Goal: Task Accomplishment & Management: Manage account settings

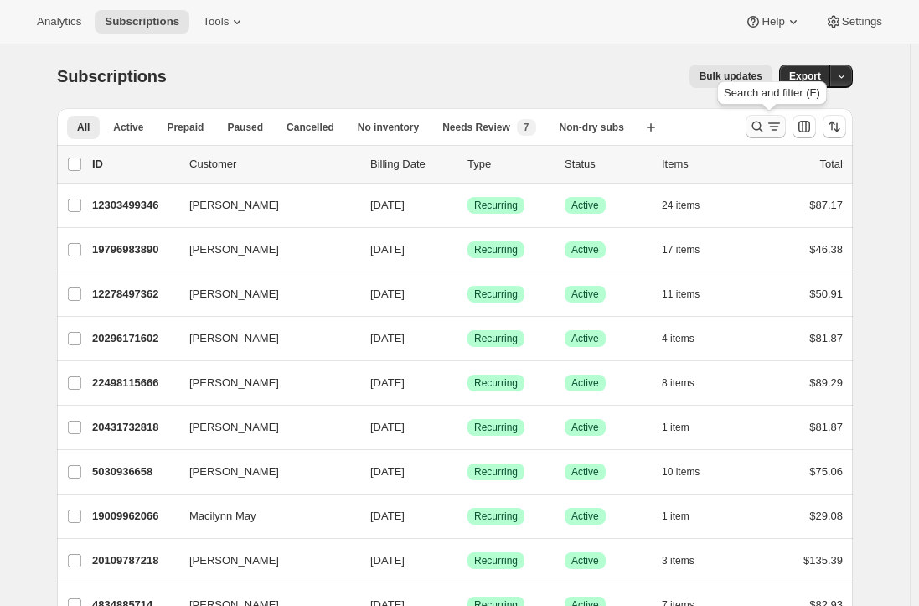
click at [763, 125] on icon "Search and filter results" at bounding box center [757, 126] width 17 height 17
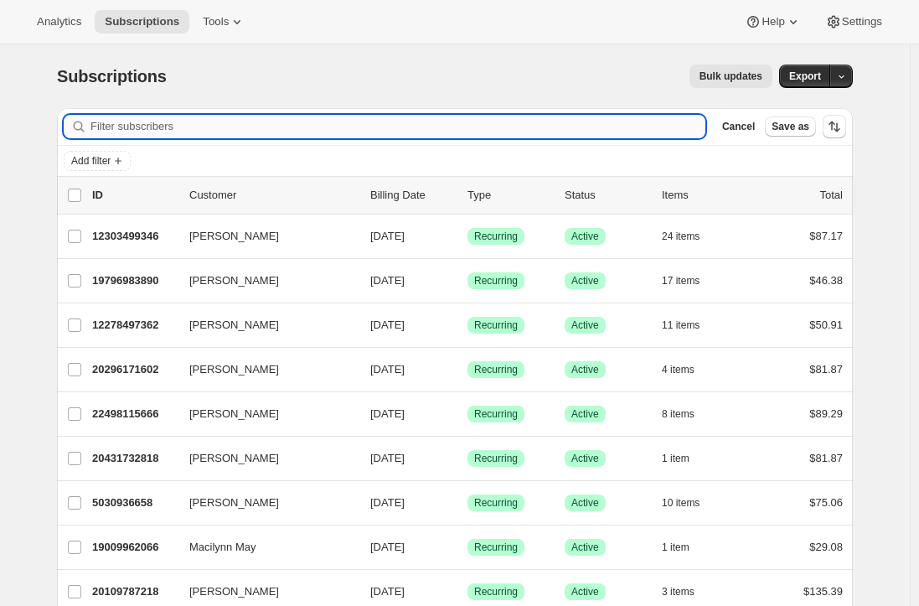
click at [200, 129] on input "Filter subscribers" at bounding box center [397, 126] width 615 height 23
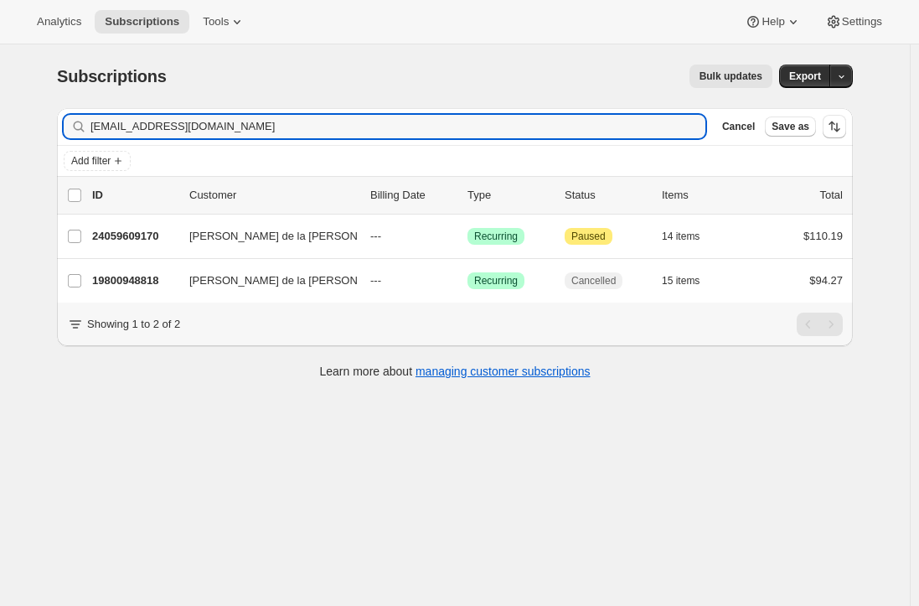
type input "sayidolarosa@gmail.com"
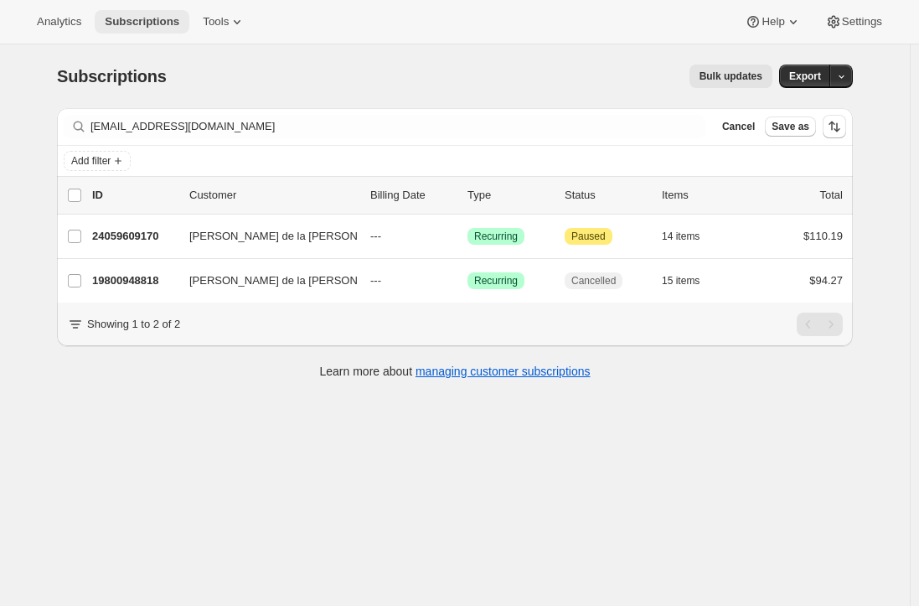
click at [134, 22] on span "Subscriptions" at bounding box center [142, 21] width 75 height 13
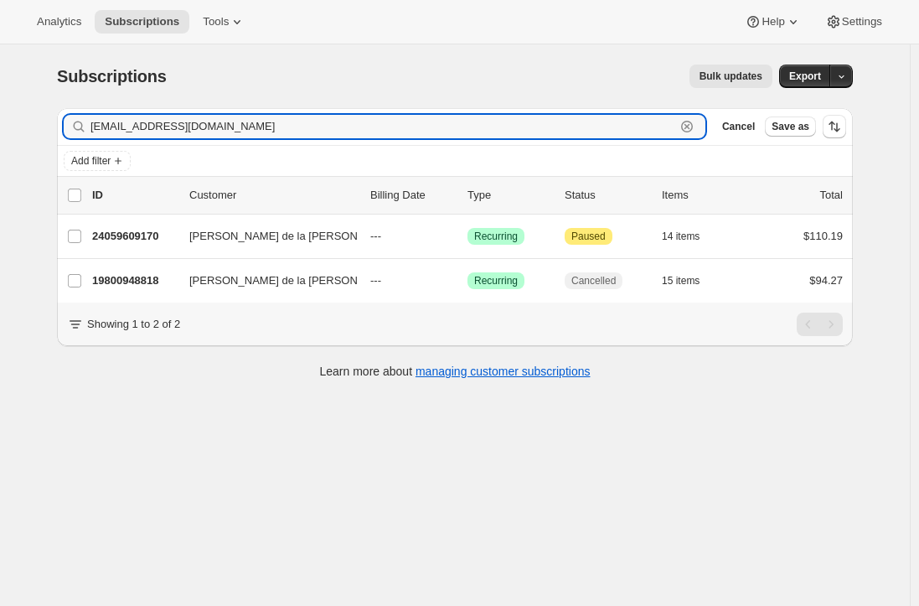
drag, startPoint x: 266, startPoint y: 133, endPoint x: 54, endPoint y: 135, distance: 212.8
click at [89, 135] on div "sayidolarosa@gmail.com Clear" at bounding box center [385, 126] width 642 height 23
paste input "malibumary0203@yahoo.com"
type input "malibumary0203@yahoo.com"
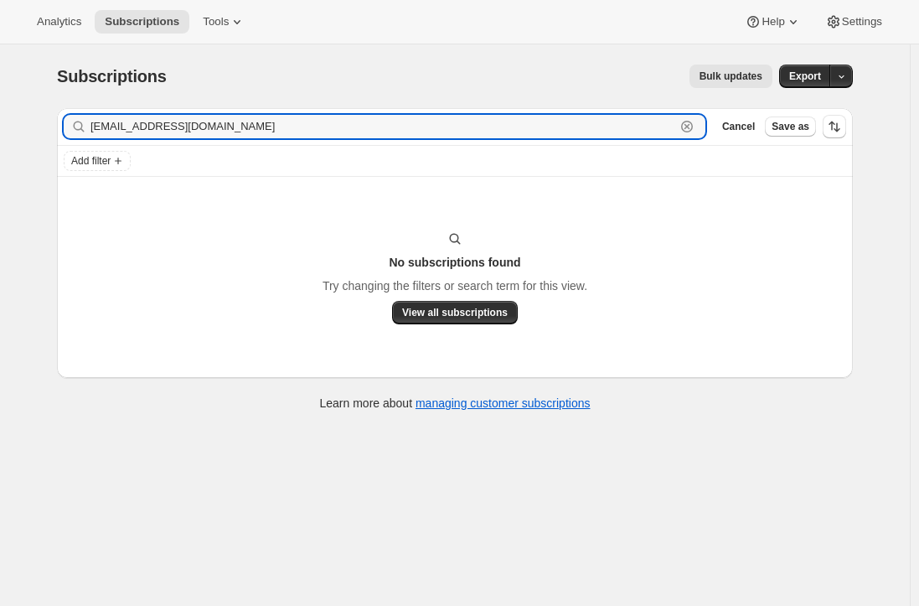
drag, startPoint x: 252, startPoint y: 127, endPoint x: 9, endPoint y: 121, distance: 243.1
click at [19, 121] on div "Subscriptions. This page is ready Subscriptions Bulk updates More actions Bulk …" at bounding box center [455, 347] width 910 height 606
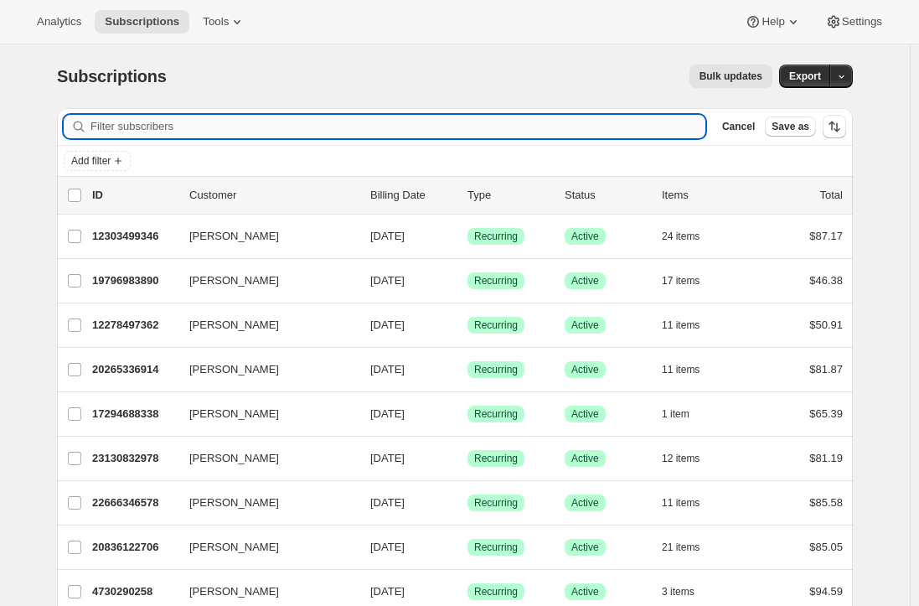
click at [196, 135] on input "Filter subscribers" at bounding box center [397, 126] width 615 height 23
paste input "racquel.chubirka@gmail.com"
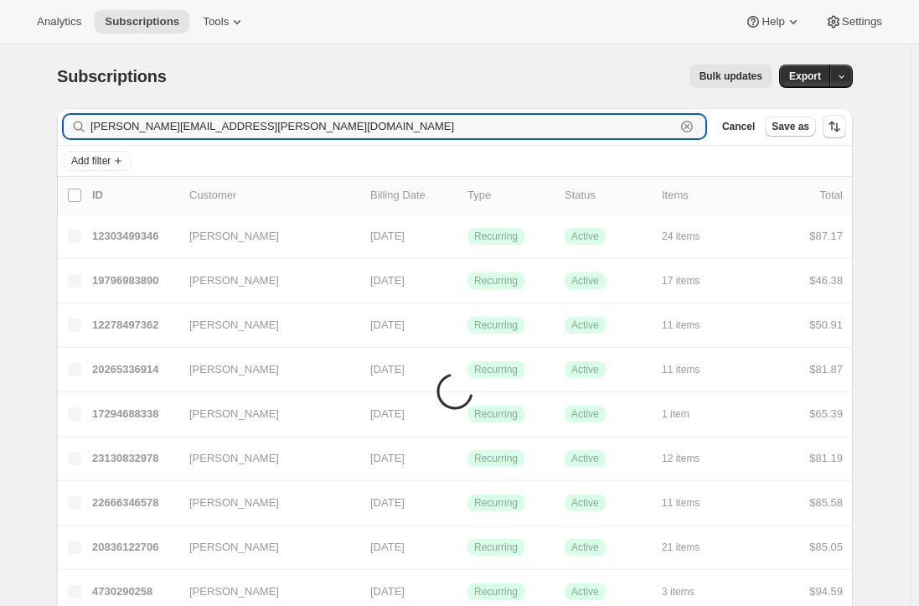
type input "racquel.chubirka@gmail.com"
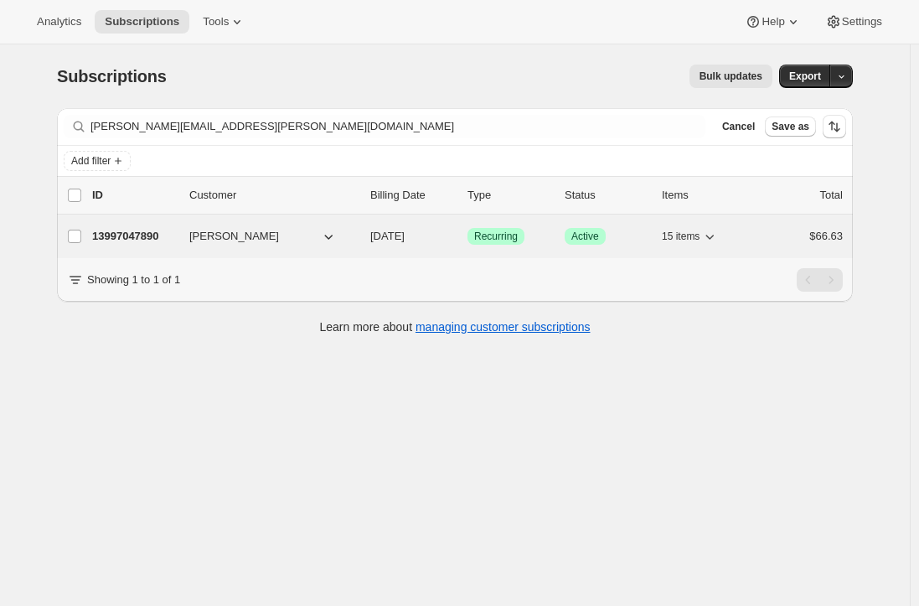
click at [127, 234] on p "13997047890" at bounding box center [134, 236] width 84 height 17
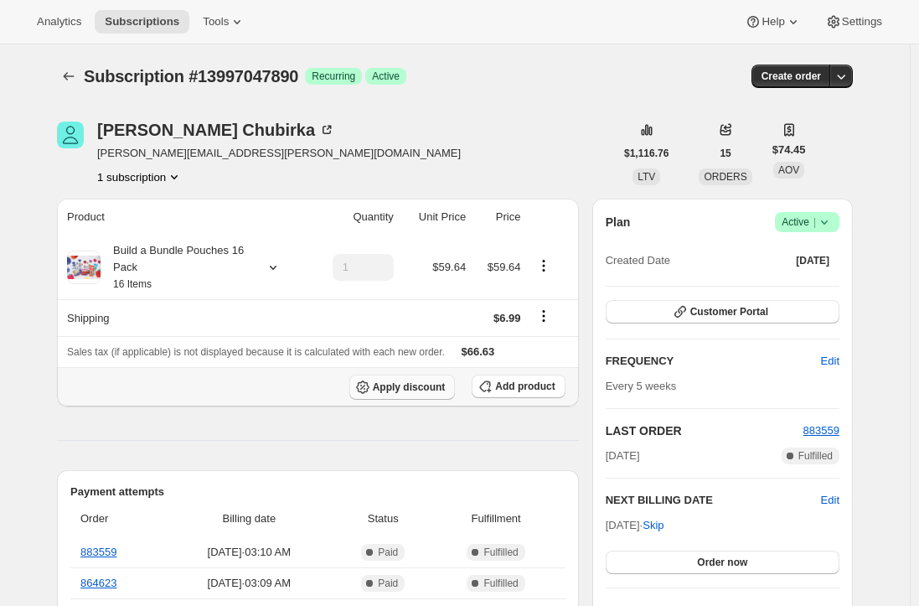
click at [413, 393] on button "Apply discount" at bounding box center [402, 387] width 106 height 25
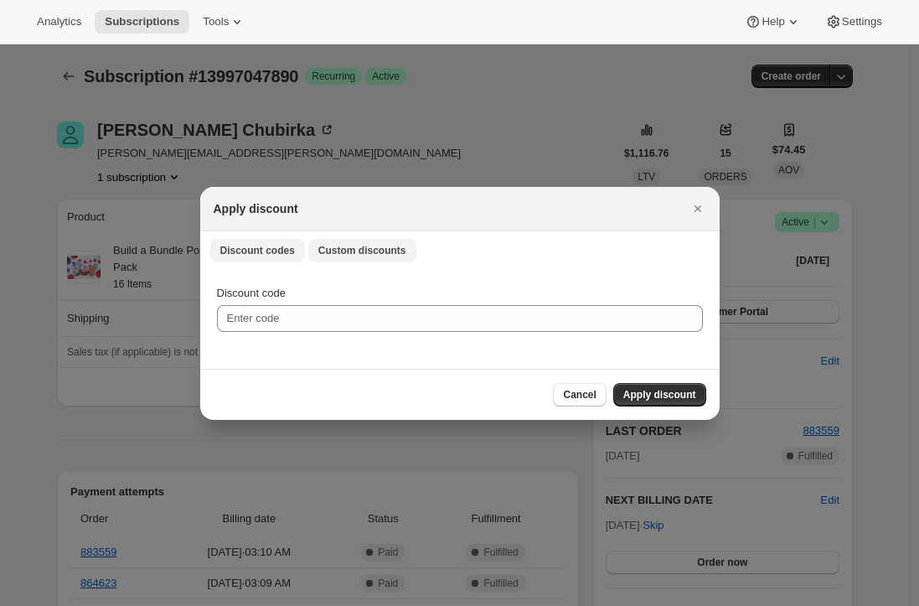
click at [340, 255] on span "Custom discounts" at bounding box center [362, 250] width 88 height 13
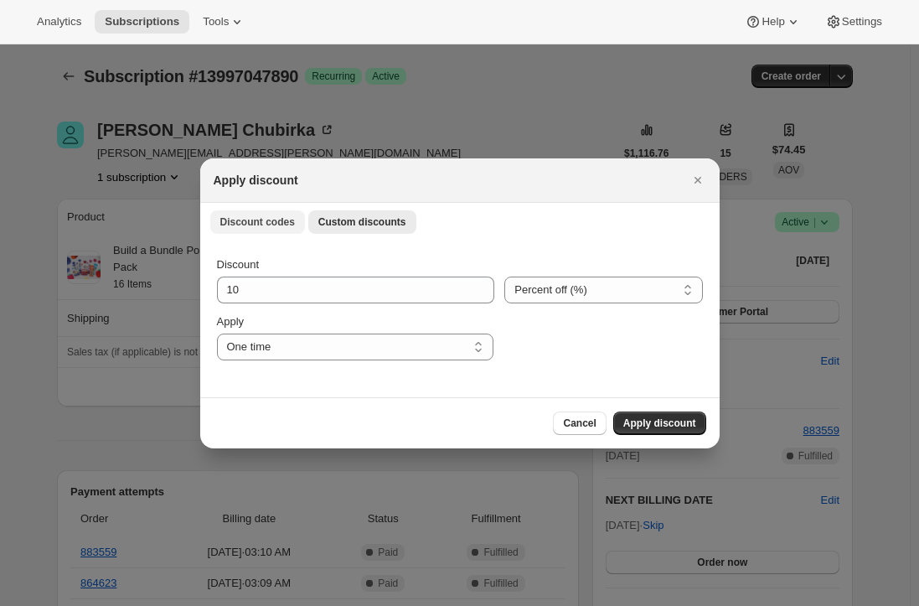
click at [245, 229] on button "Discount codes" at bounding box center [257, 221] width 95 height 23
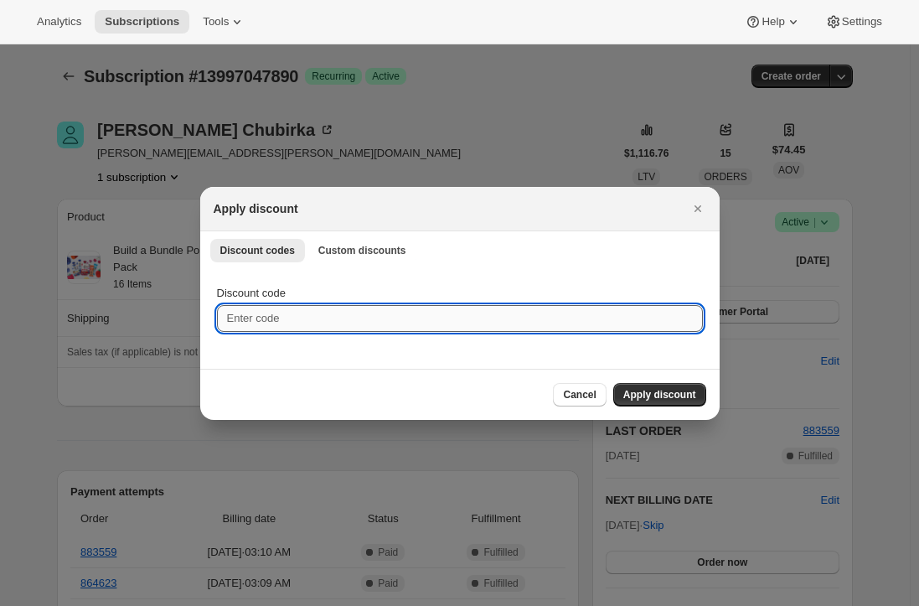
click at [275, 319] on input "Discount code" at bounding box center [460, 318] width 486 height 27
paste input "TWENTYEEADV2LW"
type input "TWENTYEEADV2LW"
click at [649, 394] on span "Apply discount" at bounding box center [659, 394] width 73 height 13
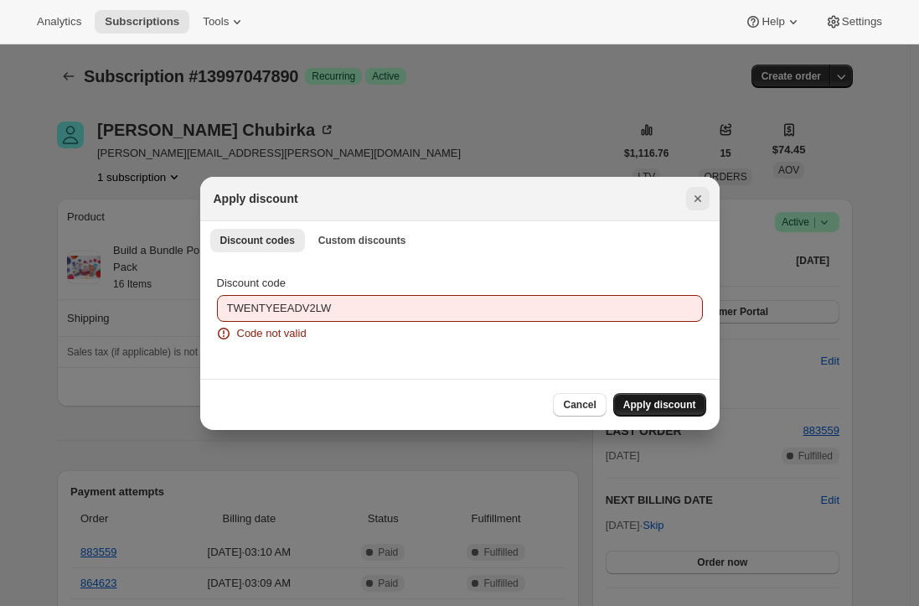
click at [696, 198] on icon "Close" at bounding box center [697, 198] width 7 height 7
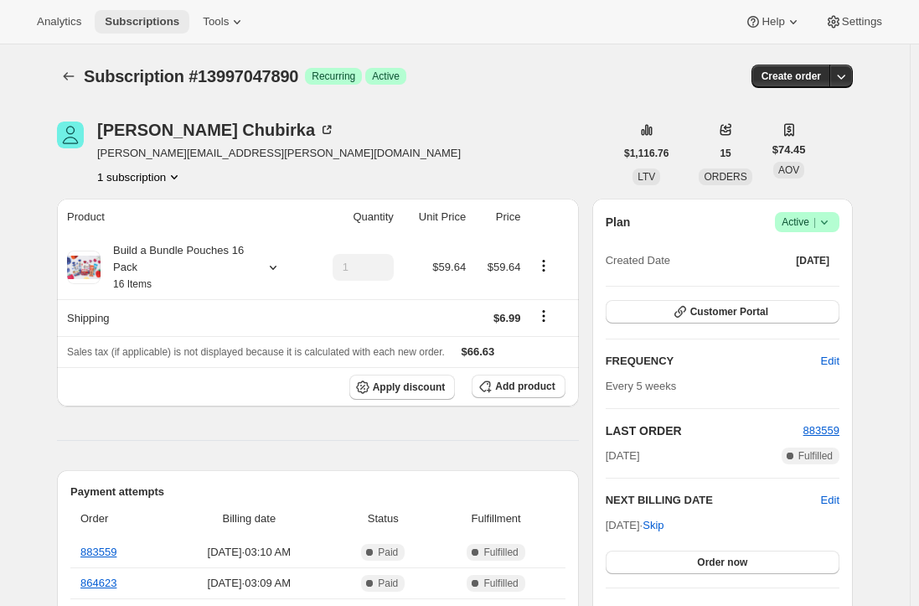
click at [137, 19] on span "Subscriptions" at bounding box center [142, 21] width 75 height 13
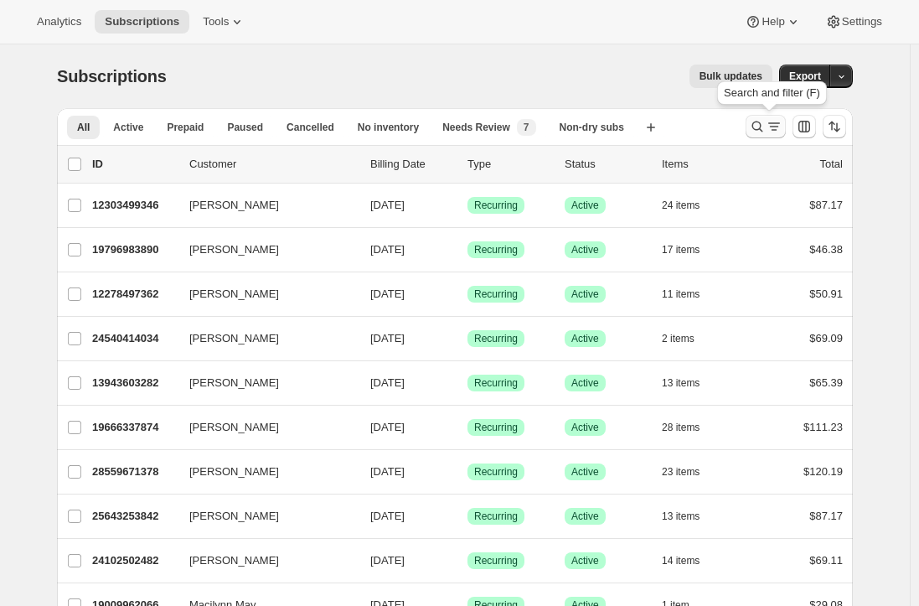
click at [766, 123] on icon "Search and filter results" at bounding box center [757, 126] width 17 height 17
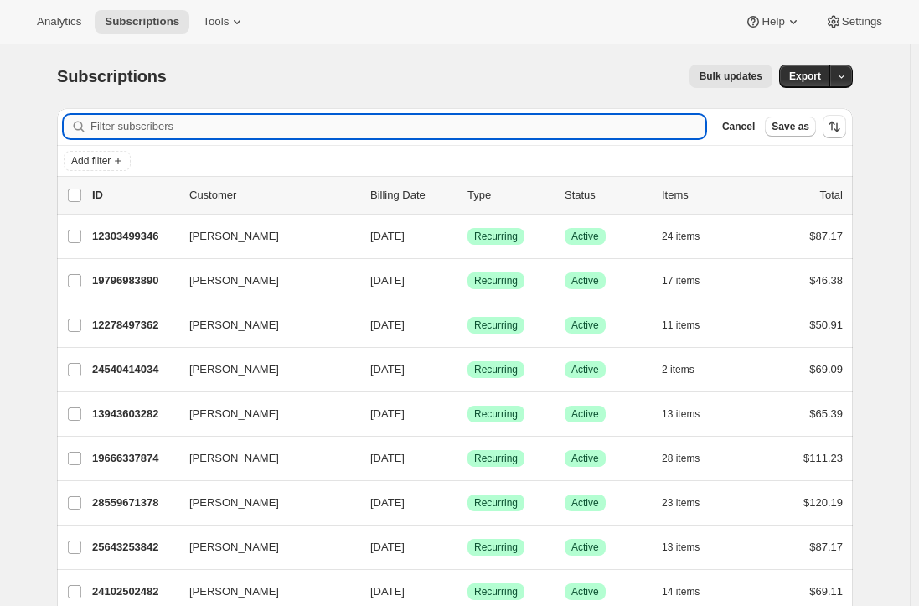
click at [187, 124] on input "Filter subscribers" at bounding box center [397, 126] width 615 height 23
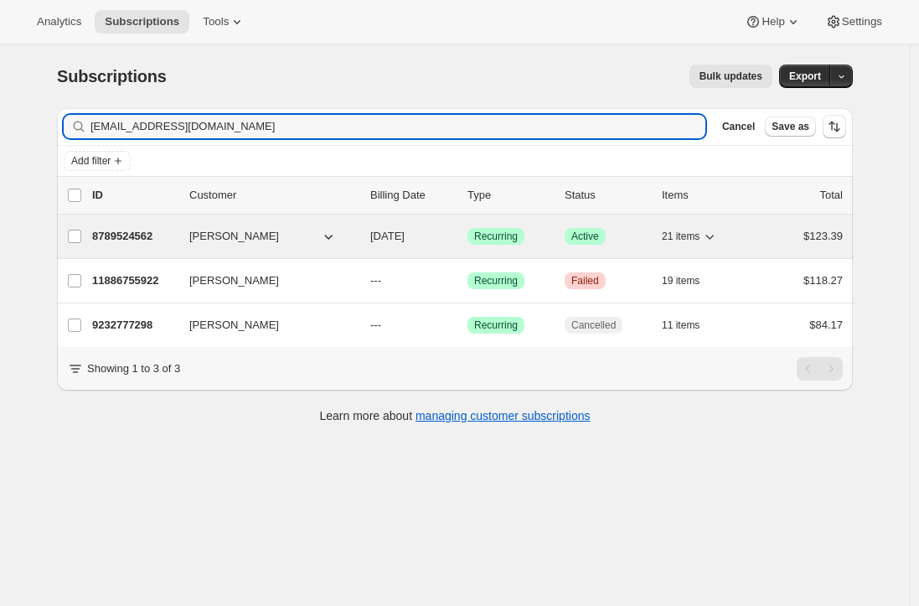
type input "avjepsen24@gmail.com"
click at [123, 231] on p "8789524562" at bounding box center [134, 236] width 84 height 17
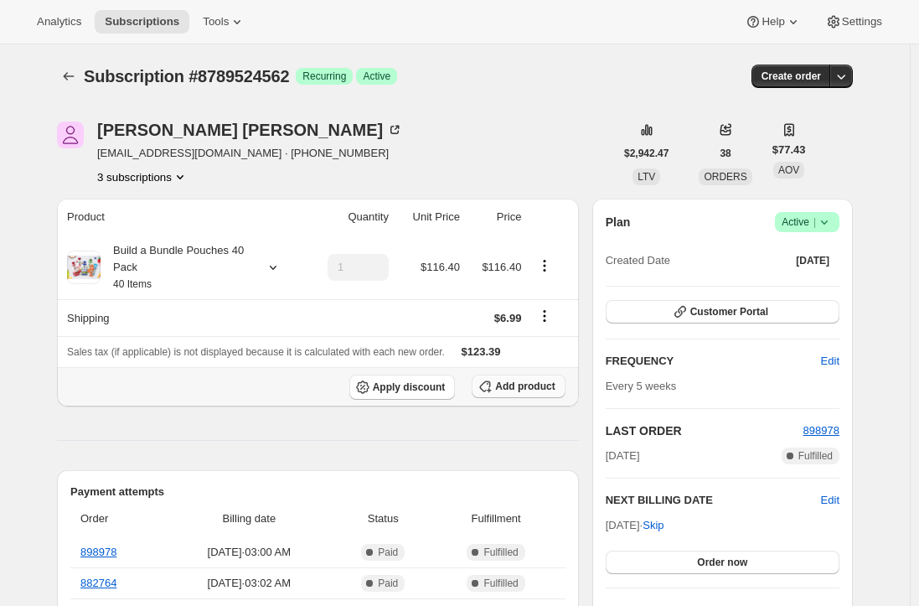
click at [524, 390] on span "Add product" at bounding box center [524, 386] width 59 height 13
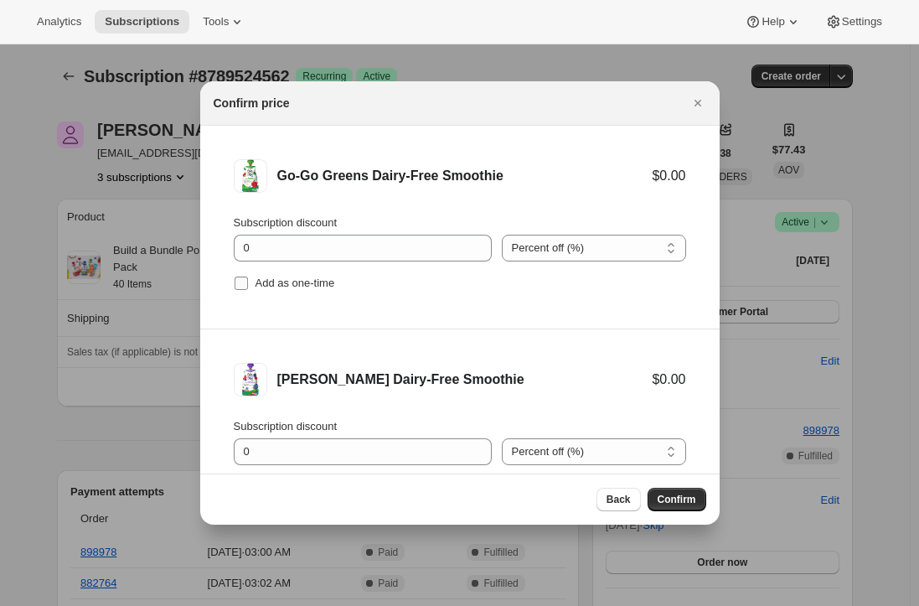
click at [235, 285] on input "Add as one-time" at bounding box center [241, 283] width 13 height 13
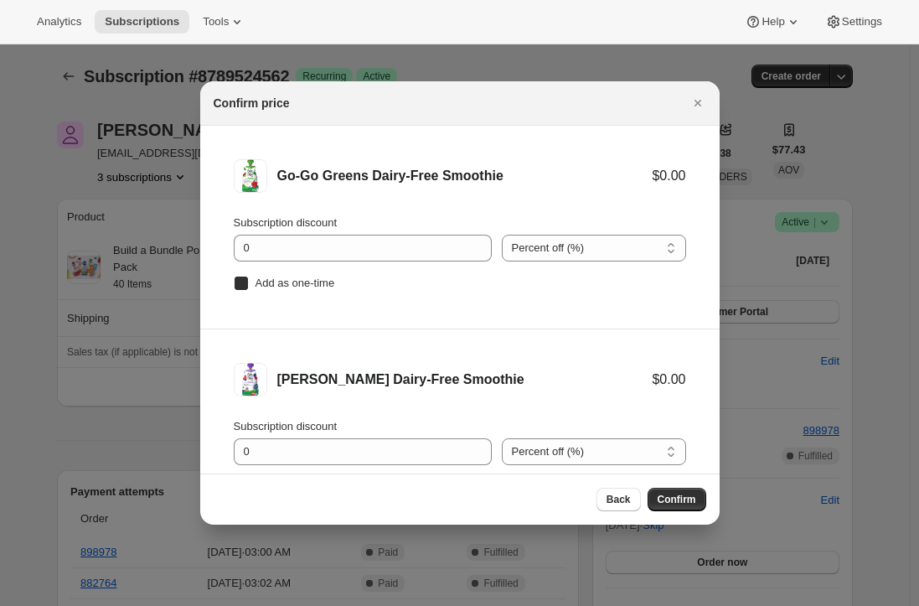
checkbox input "true"
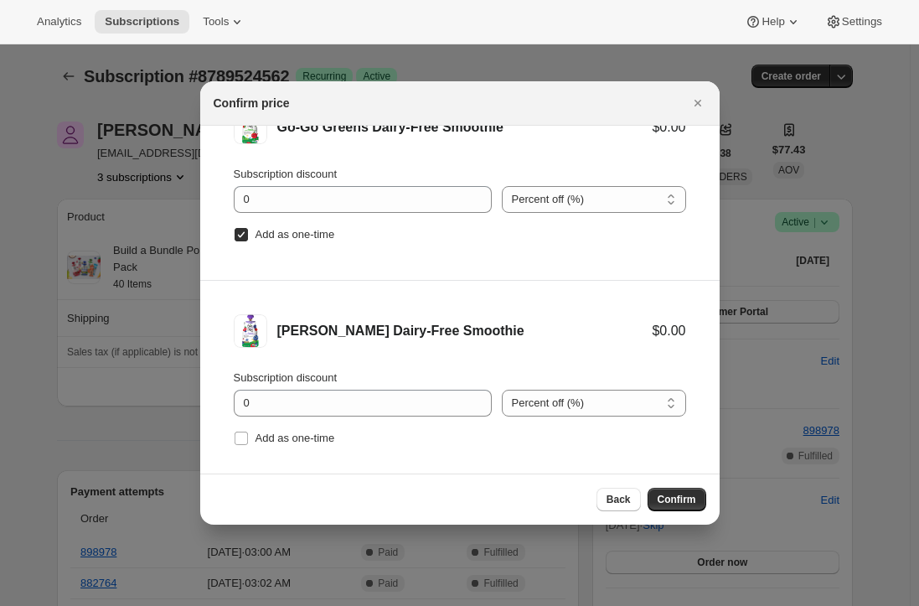
scroll to position [70, 0]
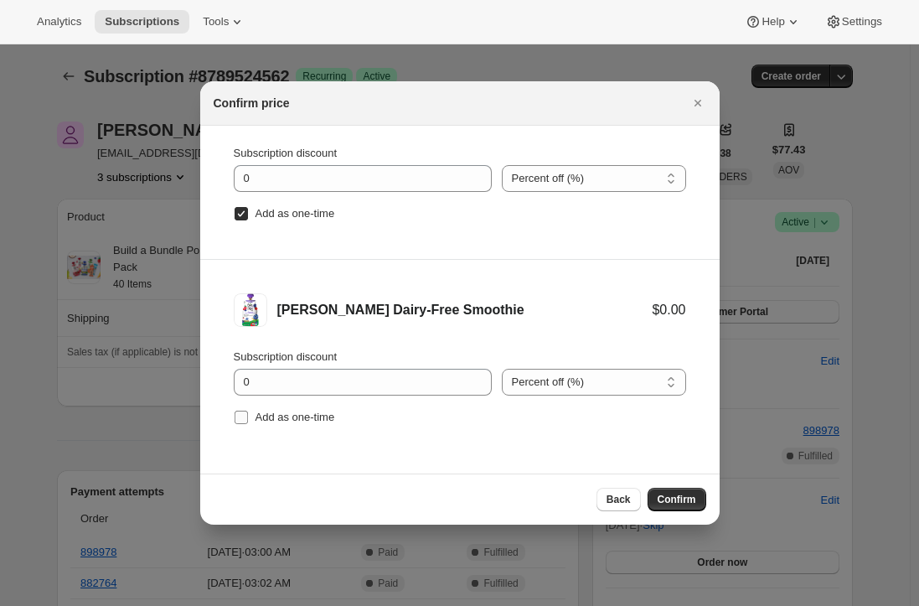
click at [236, 418] on input "Add as one-time" at bounding box center [241, 417] width 13 height 13
checkbox input "true"
click at [681, 501] on span "Confirm" at bounding box center [677, 499] width 39 height 13
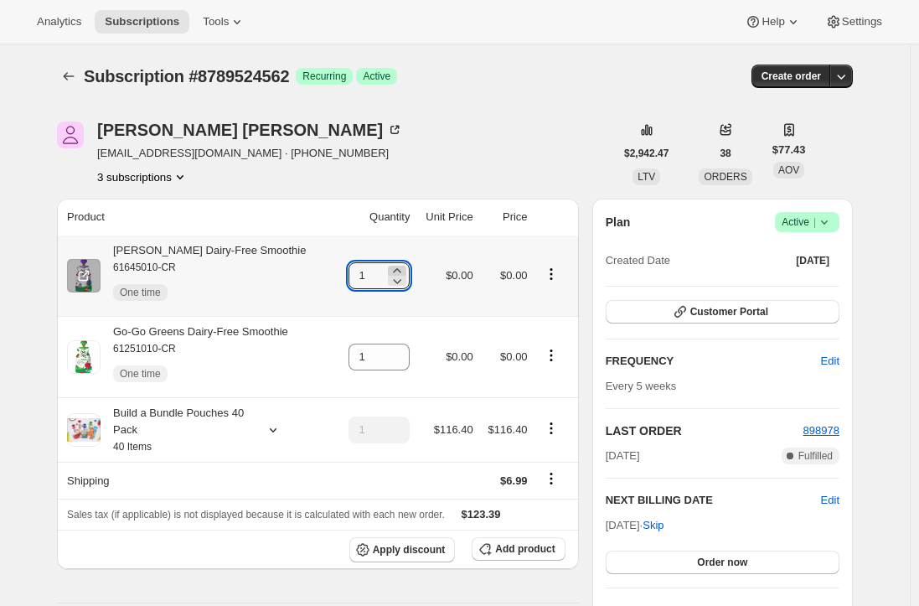
click at [395, 266] on icon at bounding box center [397, 270] width 17 height 17
type input "2"
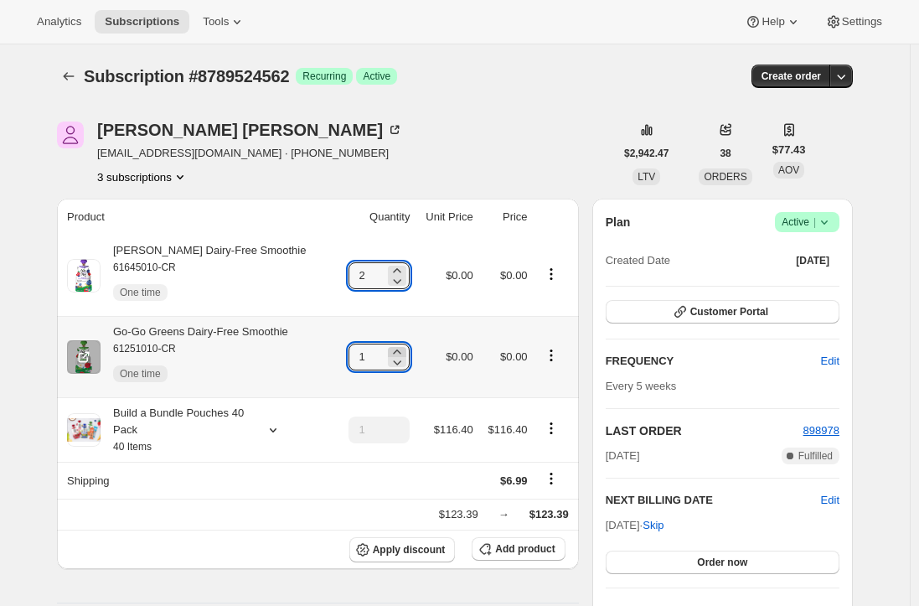
click at [393, 350] on icon at bounding box center [397, 352] width 17 height 17
type input "2"
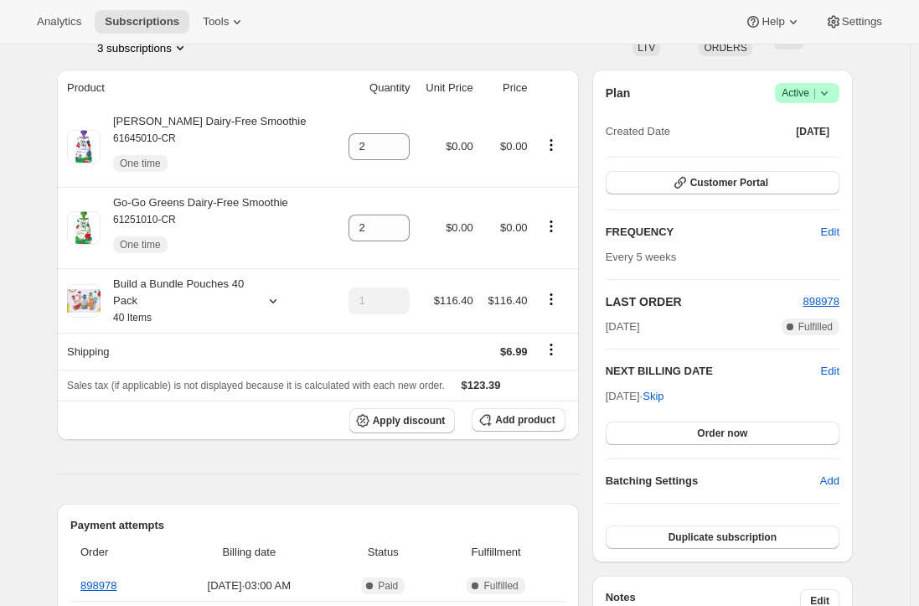
scroll to position [0, 0]
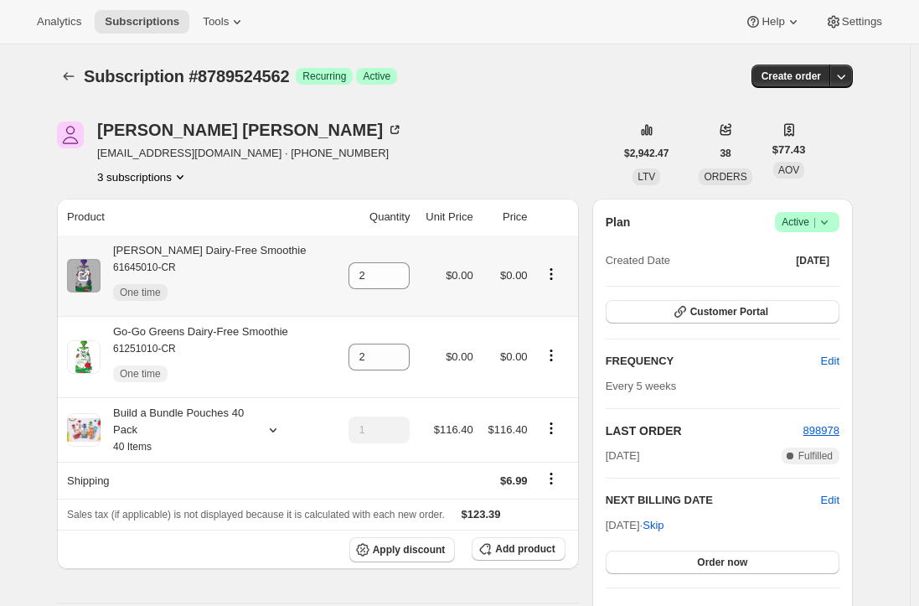
click at [247, 248] on div "Berry Berry Dairy-Free Smoothie 61645010-CR One time" at bounding box center [203, 275] width 205 height 67
copy div "Berry Berry Dairy-Free Smoothie"
click at [213, 327] on div "Go-Go Greens Dairy-Free Smoothie 61251010-CR One time" at bounding box center [195, 356] width 188 height 67
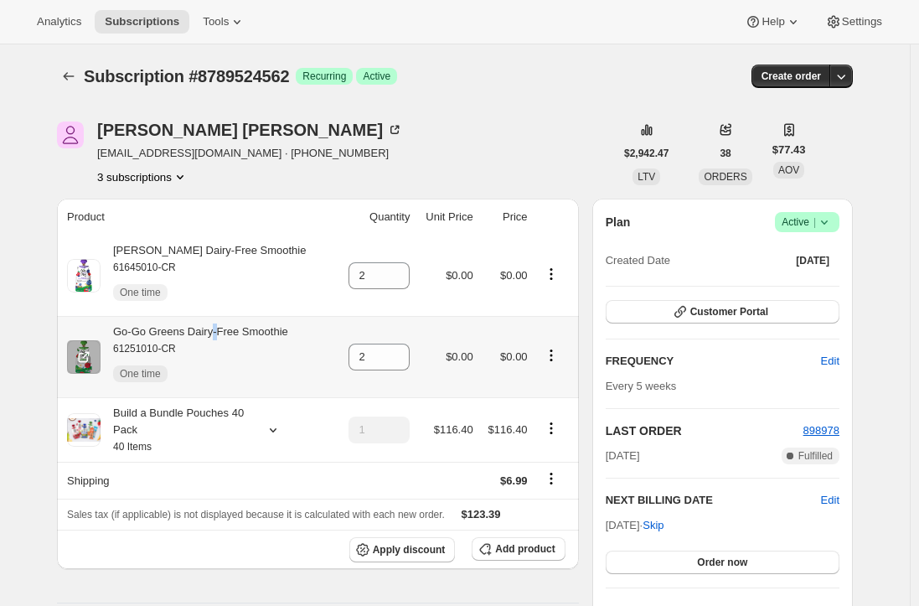
click at [213, 327] on div "Go-Go Greens Dairy-Free Smoothie 61251010-CR One time" at bounding box center [195, 356] width 188 height 67
copy div "Go-Go Greens Dairy-Free Smoothie"
click at [120, 15] on span "Subscriptions" at bounding box center [142, 21] width 75 height 13
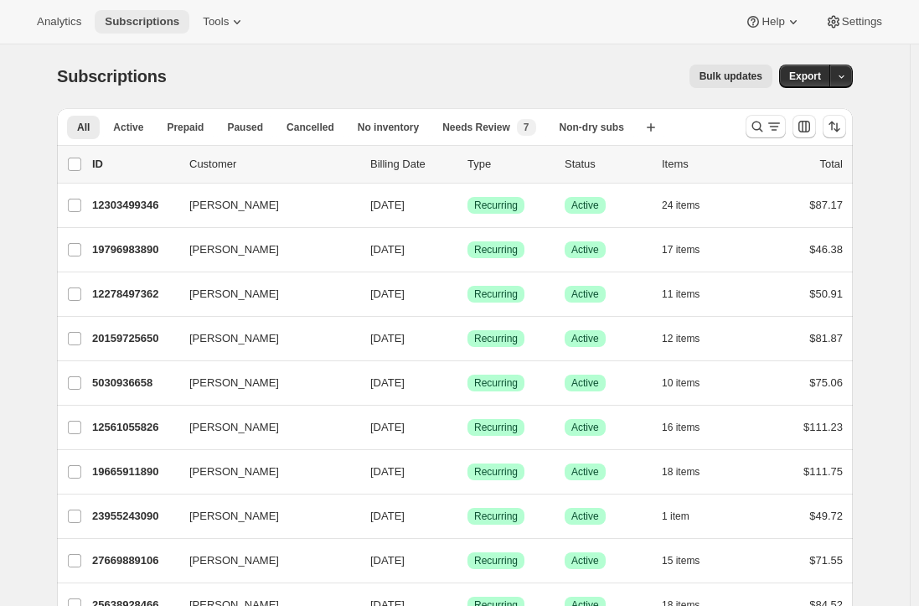
click at [135, 20] on span "Subscriptions" at bounding box center [142, 21] width 75 height 13
click at [776, 130] on icon "Search and filter results" at bounding box center [774, 126] width 17 height 17
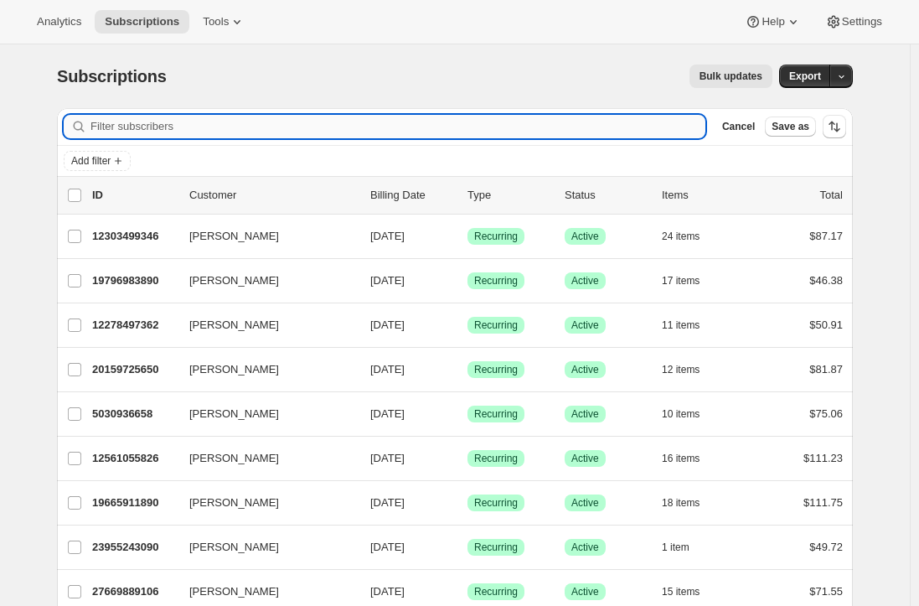
click at [292, 132] on input "Filter subscribers" at bounding box center [397, 126] width 615 height 23
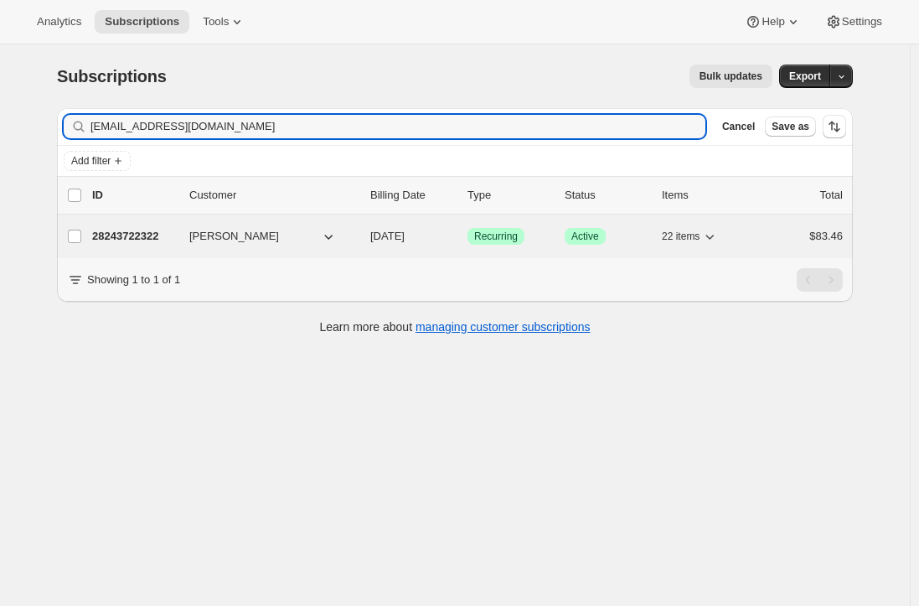
type input "evelinanymmg@gmail.com"
click at [139, 232] on p "28243722322" at bounding box center [134, 236] width 84 height 17
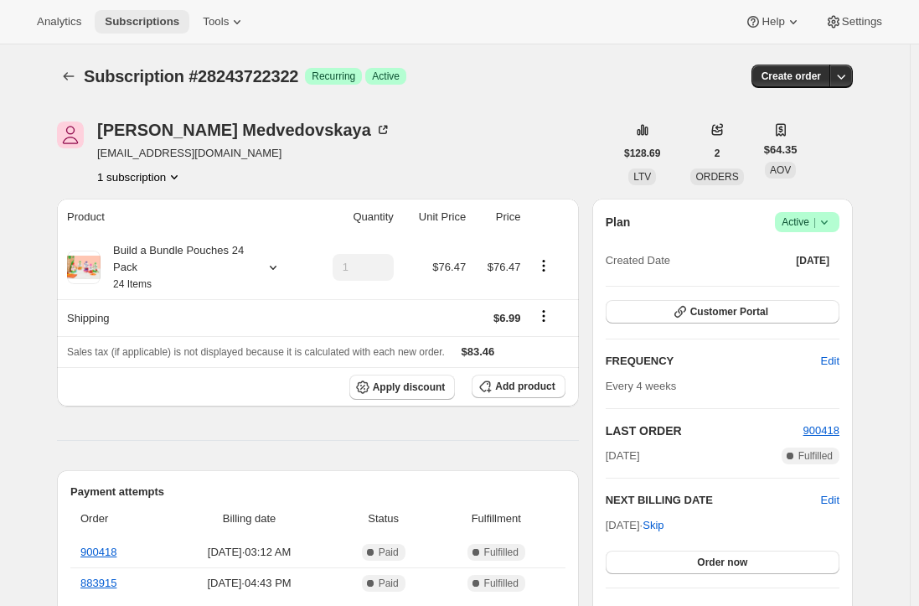
click at [128, 26] on span "Subscriptions" at bounding box center [142, 21] width 75 height 13
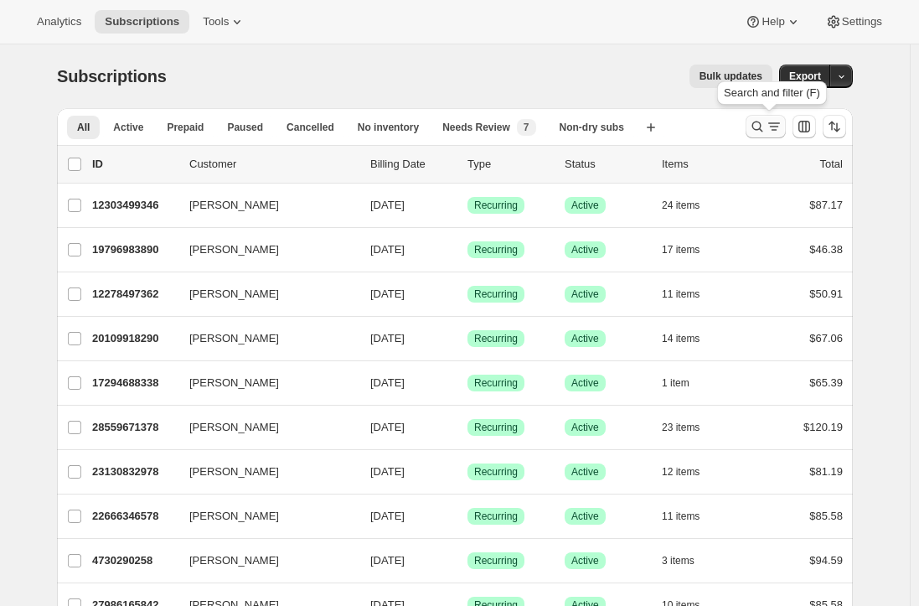
click at [765, 128] on icon "Search and filter results" at bounding box center [757, 126] width 17 height 17
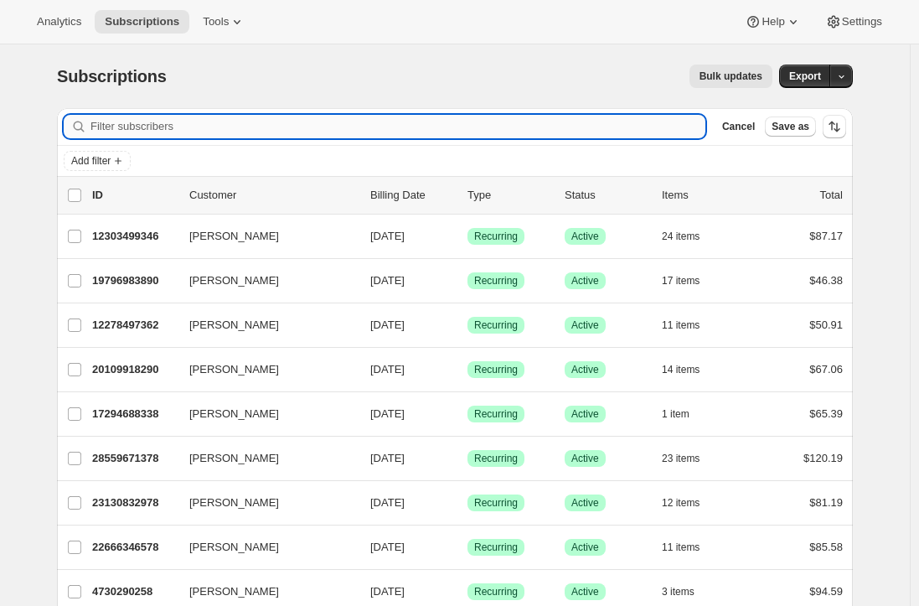
click at [333, 117] on input "Filter subscribers" at bounding box center [397, 126] width 615 height 23
paste input "house92@comcast.net"
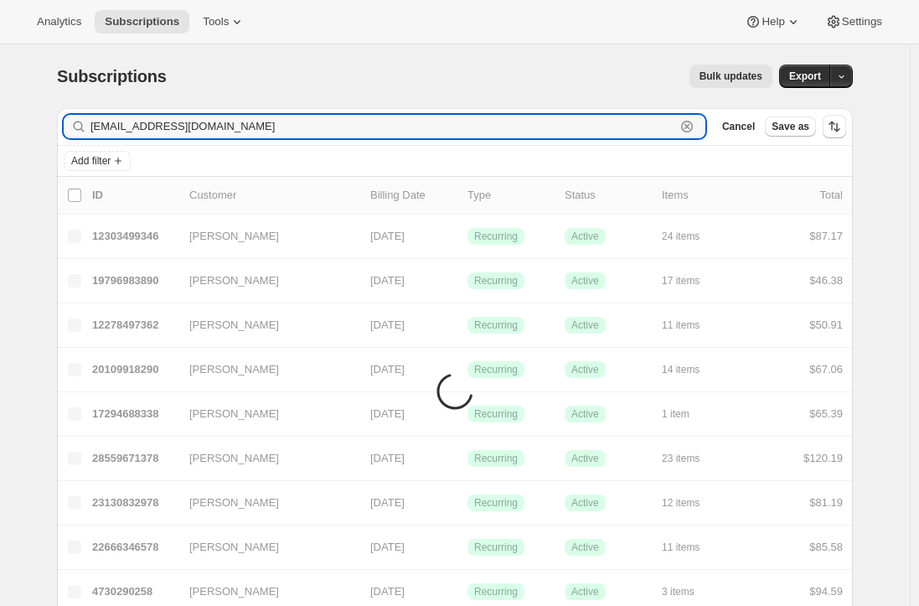
type input "house92@comcast.net"
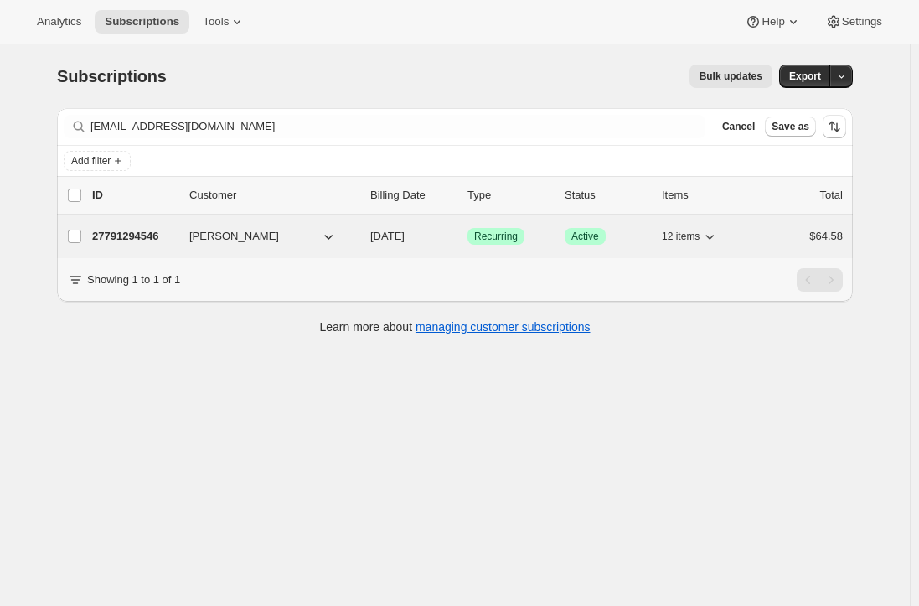
click at [118, 235] on p "27791294546" at bounding box center [134, 236] width 84 height 17
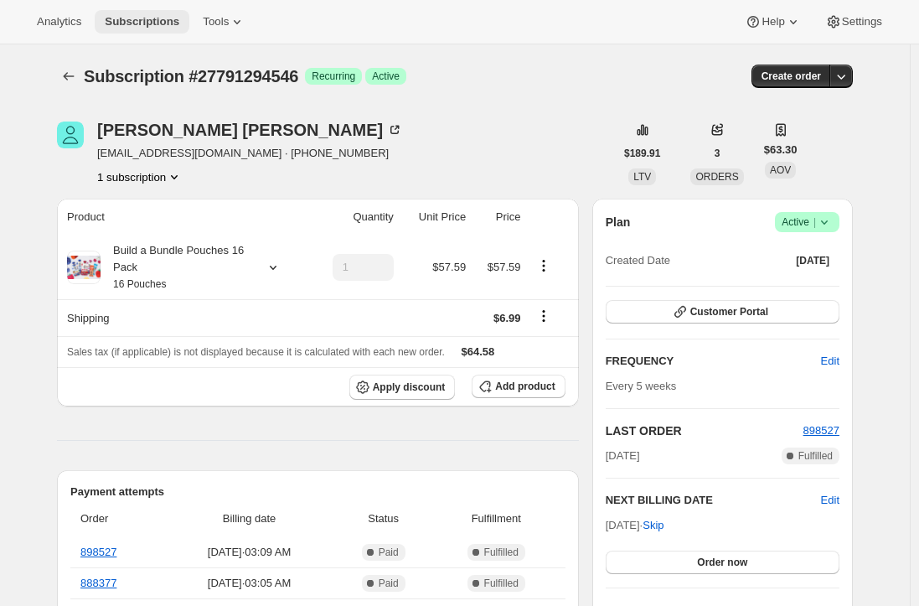
click at [142, 23] on span "Subscriptions" at bounding box center [142, 21] width 75 height 13
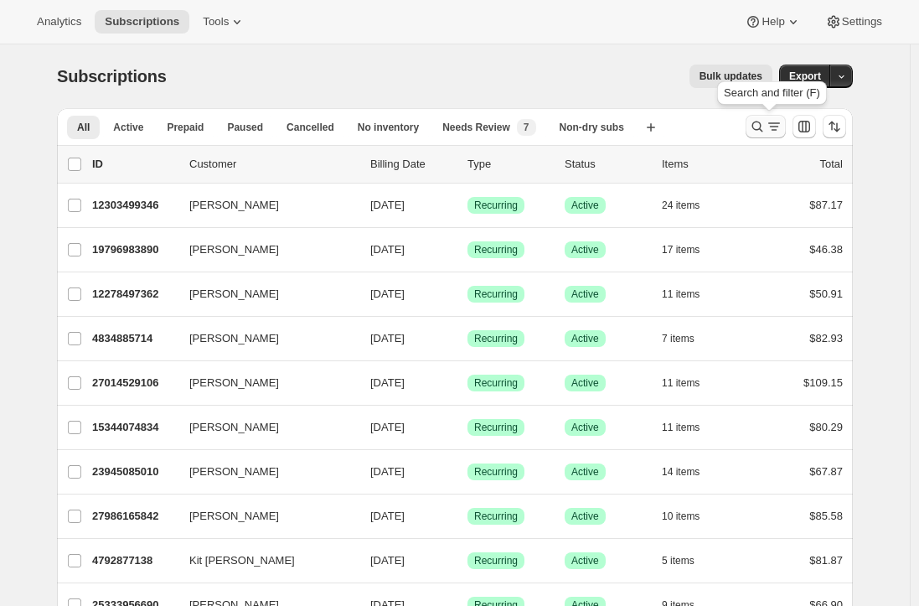
click at [771, 123] on icon "Search and filter results" at bounding box center [774, 126] width 17 height 17
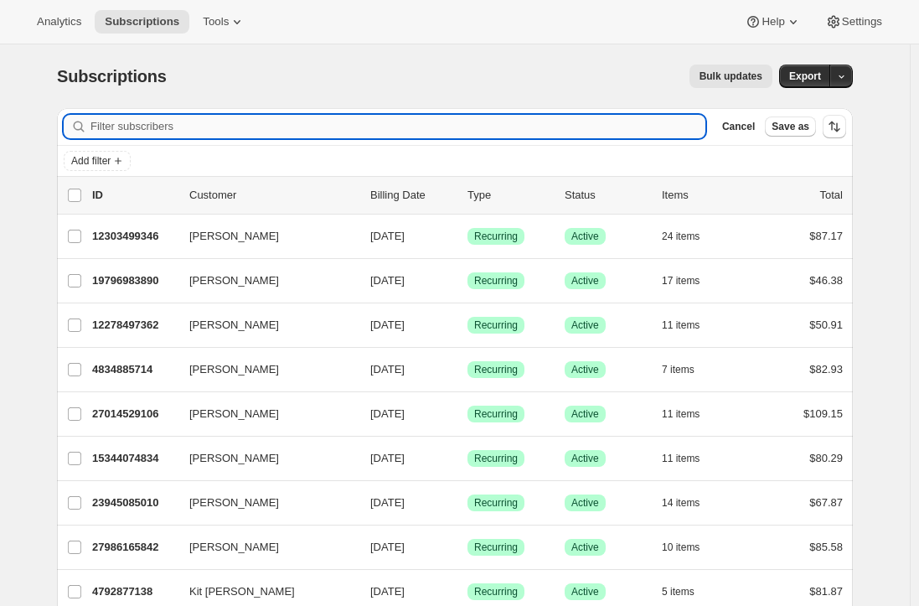
click at [114, 125] on input "Filter subscribers" at bounding box center [397, 126] width 615 height 23
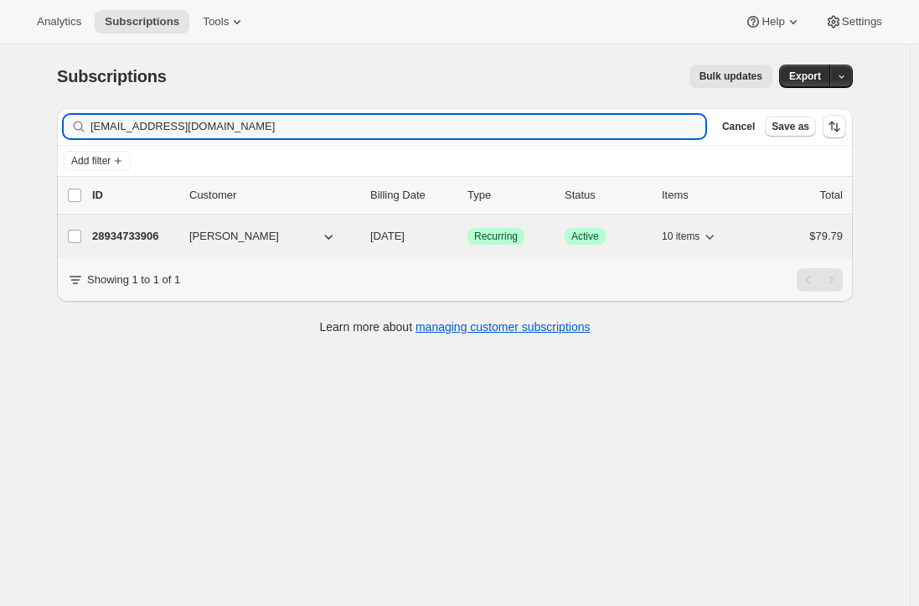
type input "kirba97@aol.com"
click at [137, 235] on p "28934733906" at bounding box center [134, 236] width 84 height 17
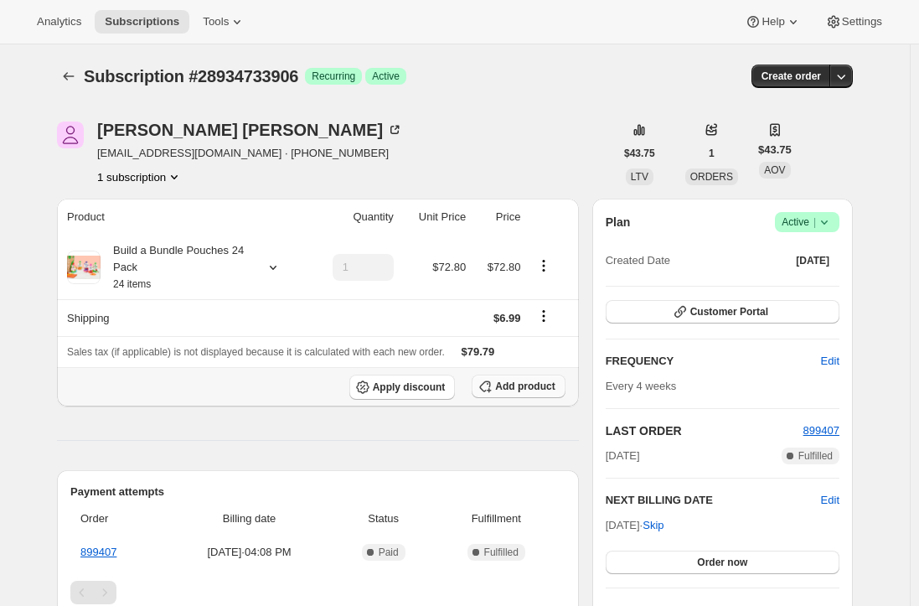
click at [519, 383] on span "Add product" at bounding box center [524, 386] width 59 height 13
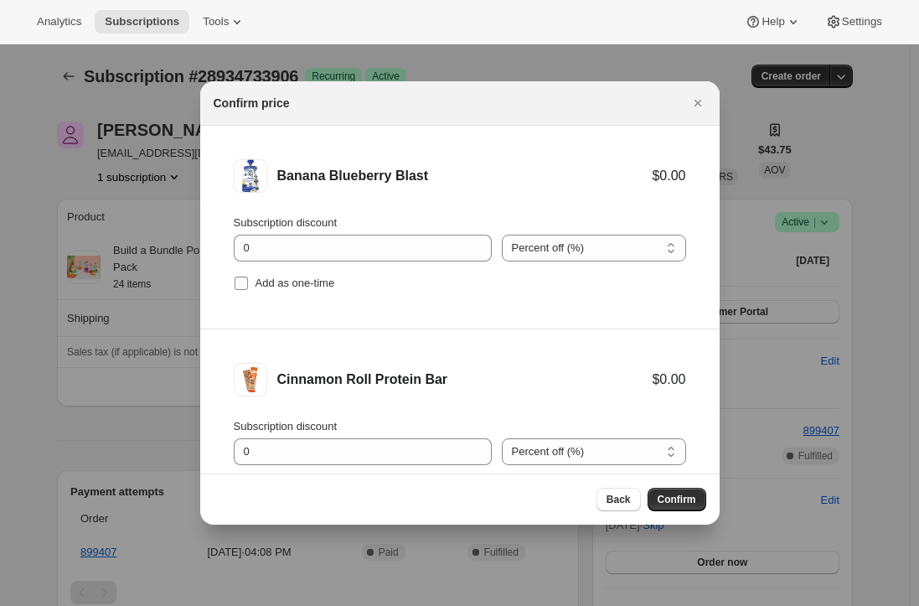
click at [243, 283] on input "Add as one-time" at bounding box center [241, 283] width 13 height 13
checkbox input "true"
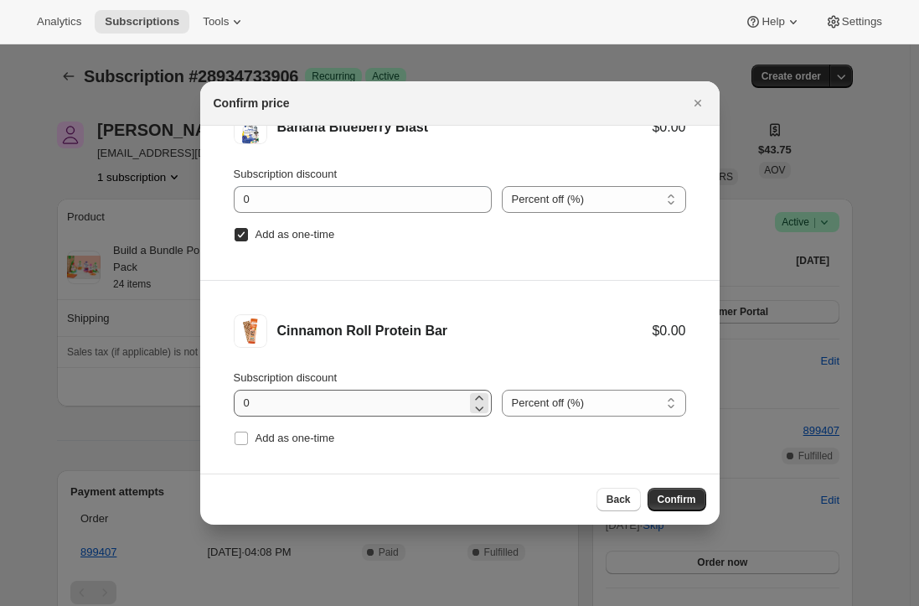
scroll to position [70, 0]
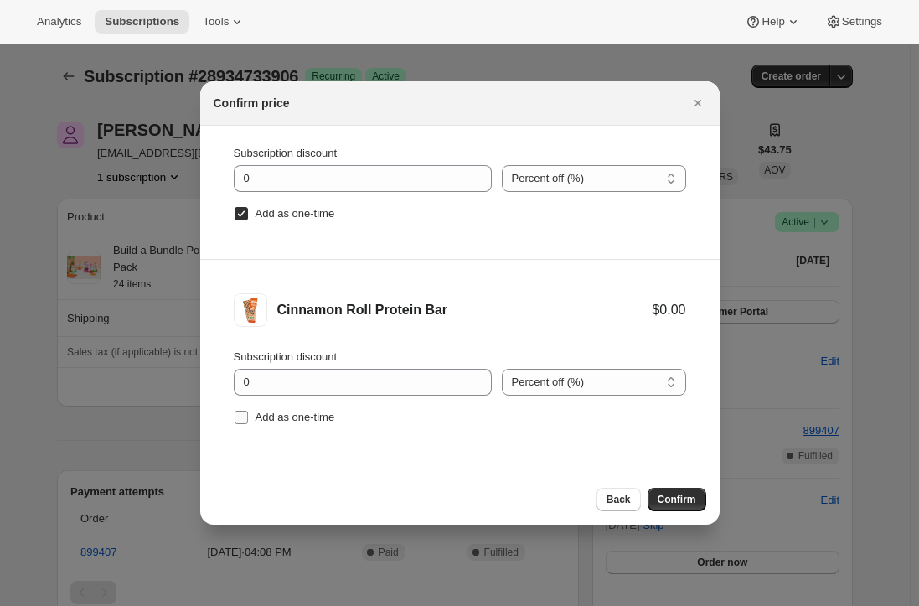
click at [240, 416] on input "Add as one-time" at bounding box center [241, 417] width 13 height 13
checkbox input "true"
click at [692, 502] on span "Confirm" at bounding box center [677, 499] width 39 height 13
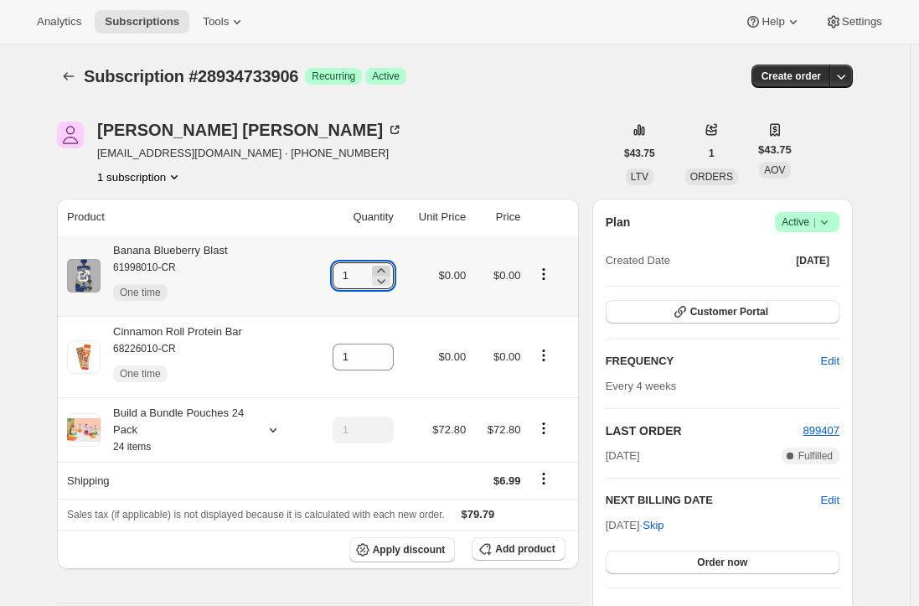
click at [390, 270] on icon at bounding box center [381, 270] width 17 height 17
type input "3"
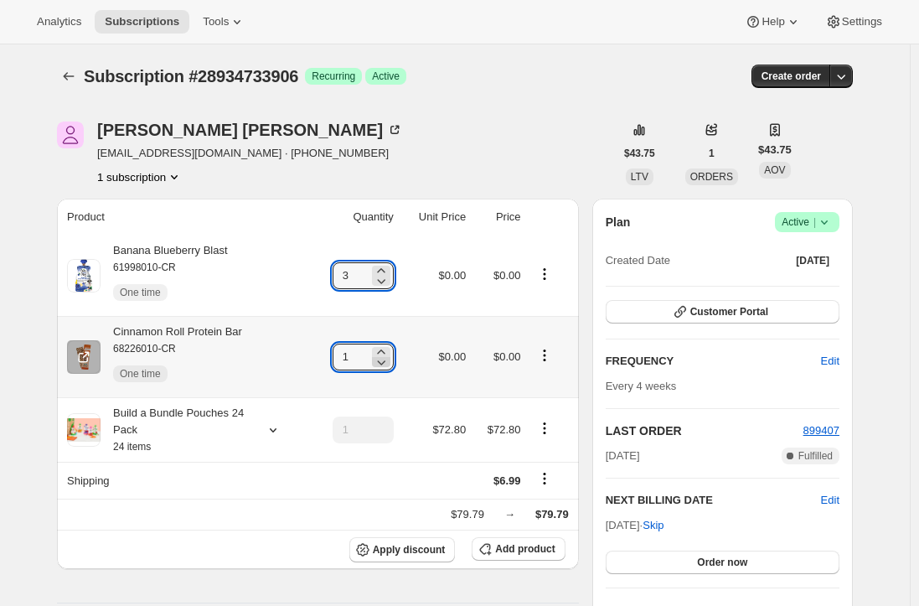
click at [389, 354] on icon at bounding box center [381, 362] width 17 height 17
click at [385, 350] on icon at bounding box center [381, 351] width 8 height 4
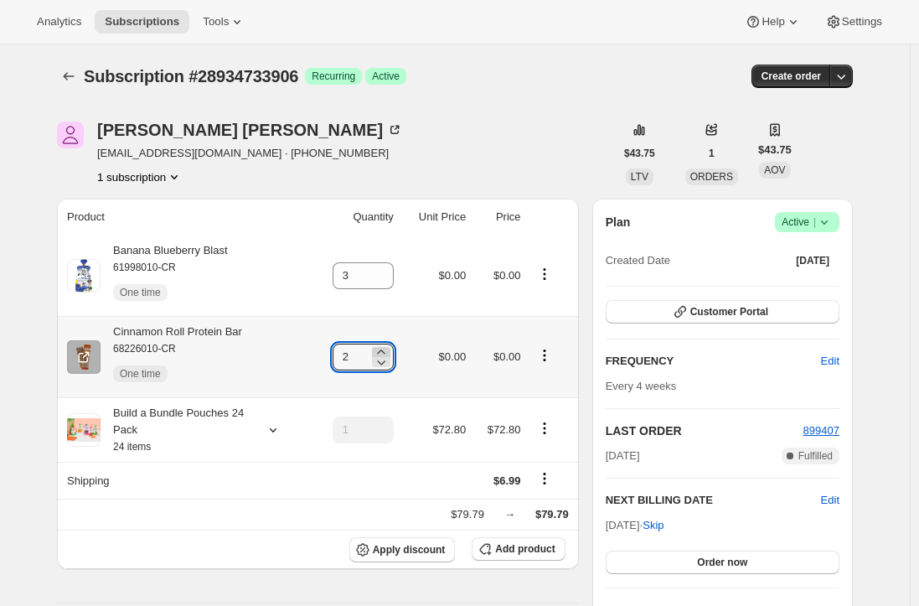
type input "3"
click at [216, 247] on div "Banana Blueberry Blast 61998010-CR One time" at bounding box center [164, 275] width 127 height 67
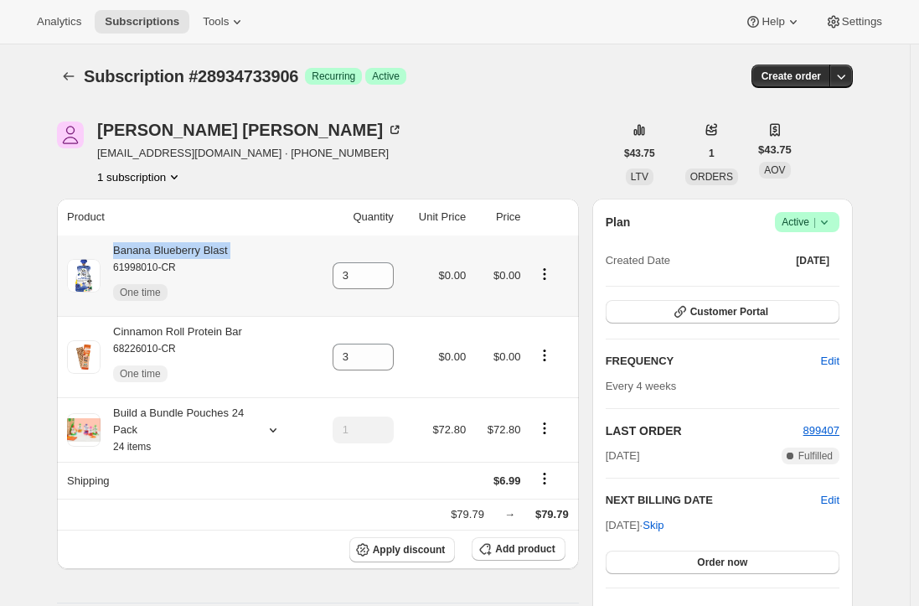
click at [216, 247] on div "Banana Blueberry Blast 61998010-CR One time" at bounding box center [164, 275] width 127 height 67
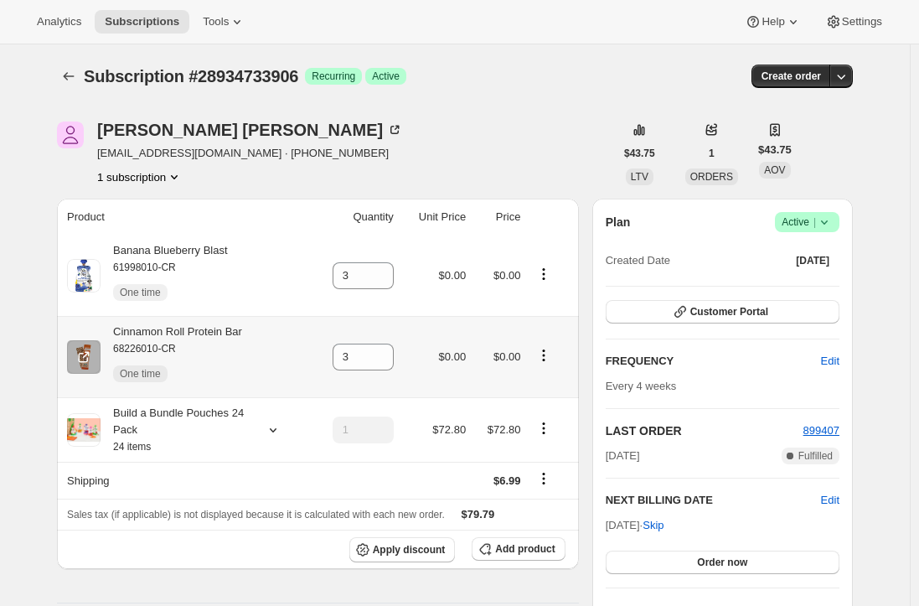
click at [226, 337] on div "Cinnamon Roll Protein Bar 68226010-CR One time" at bounding box center [172, 356] width 142 height 67
copy div "Cinnamon Roll Protein Bar"
click at [128, 17] on span "Subscriptions" at bounding box center [142, 21] width 75 height 13
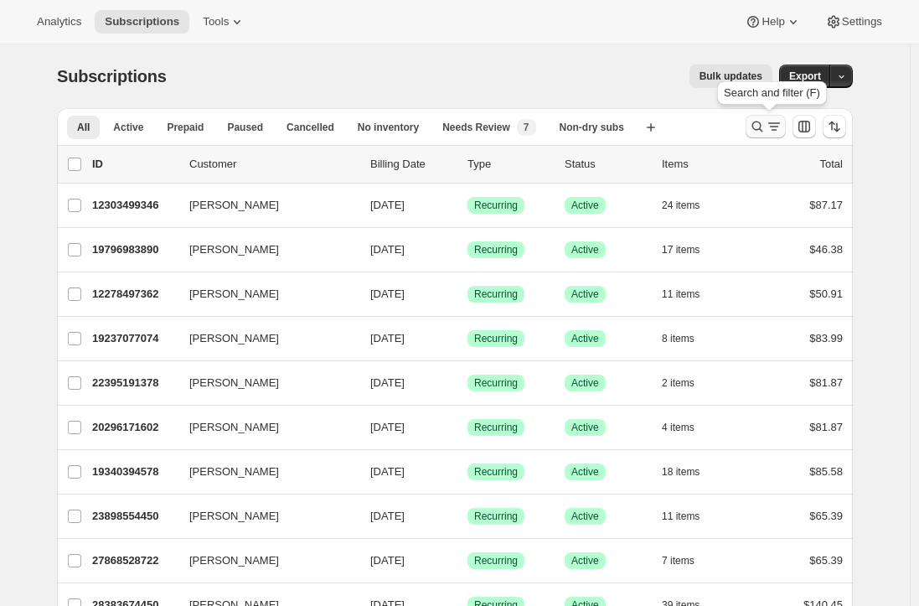
click at [777, 127] on icon "Search and filter results" at bounding box center [774, 126] width 17 height 17
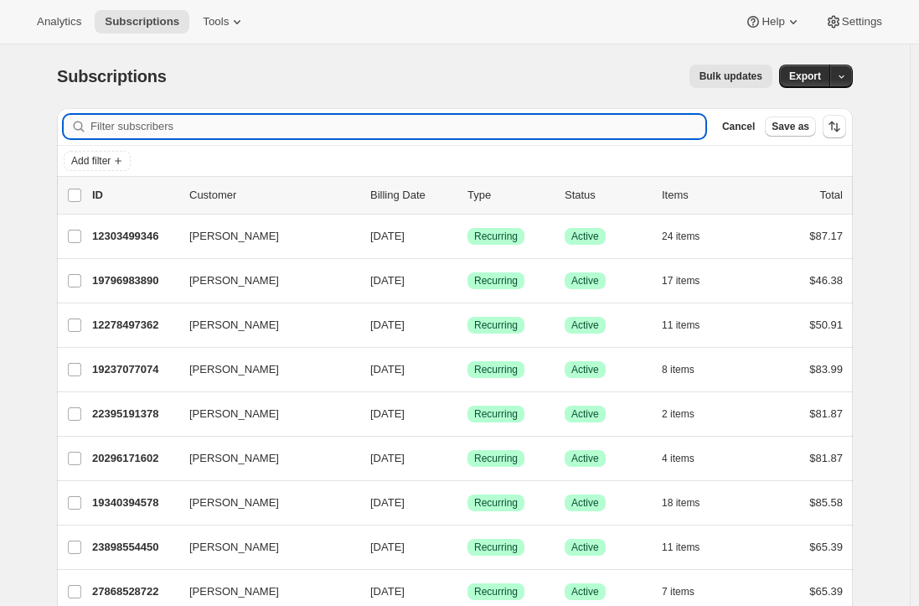
click at [364, 129] on input "Filter subscribers" at bounding box center [397, 126] width 615 height 23
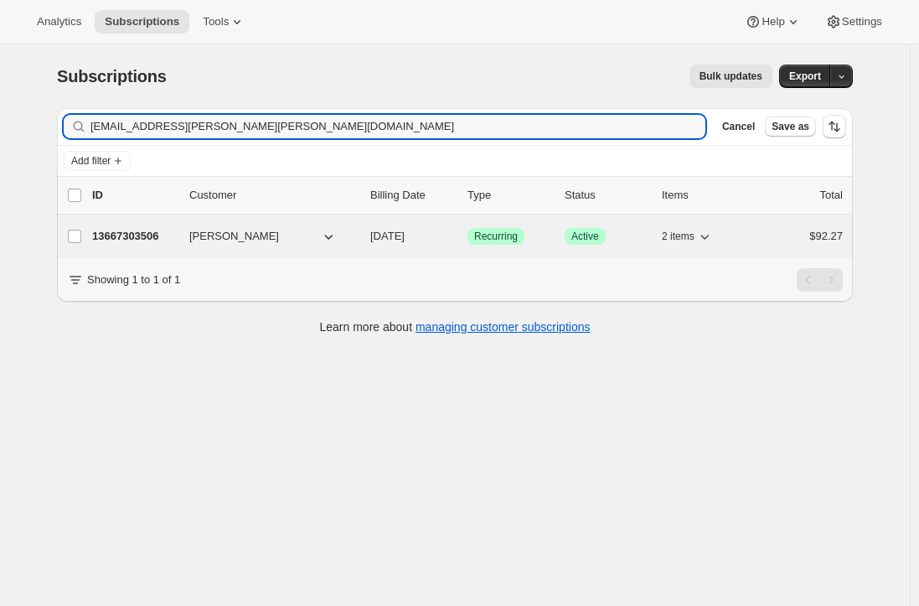
type input "kylie.hane.reed@gmail.com"
click at [141, 232] on p "13667303506" at bounding box center [134, 236] width 84 height 17
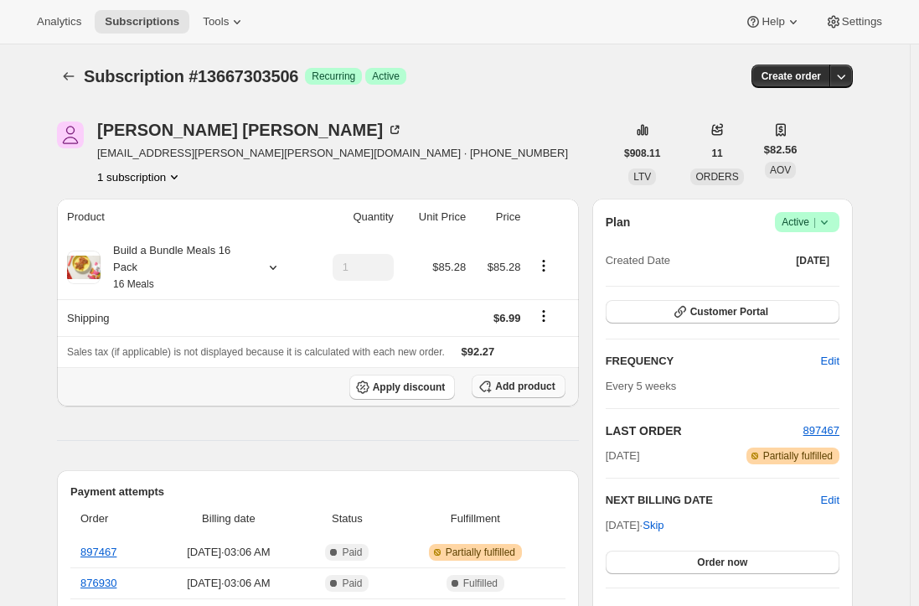
click at [526, 385] on span "Add product" at bounding box center [524, 386] width 59 height 13
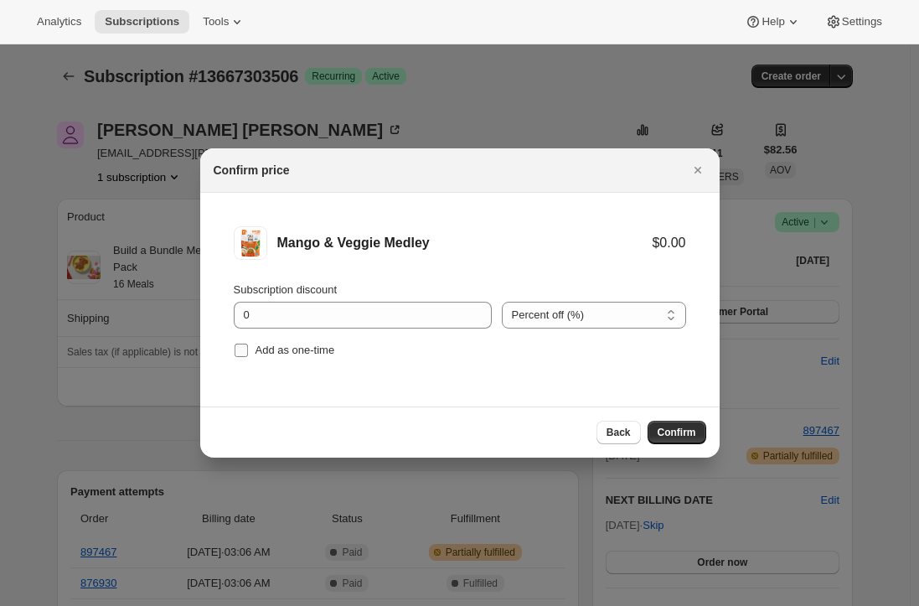
click at [237, 355] on input "Add as one-time" at bounding box center [241, 350] width 13 height 13
checkbox input "true"
click at [686, 433] on span "Confirm" at bounding box center [677, 432] width 39 height 13
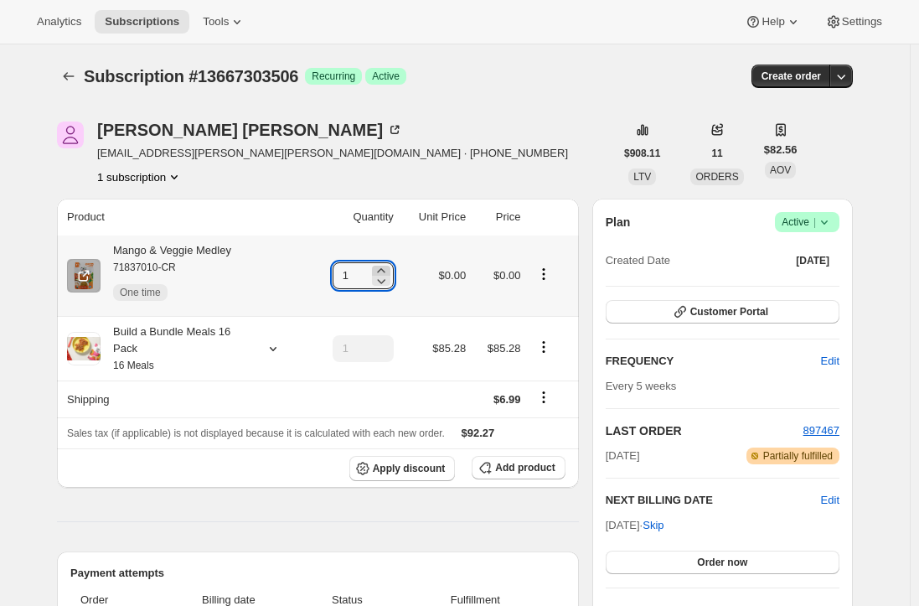
click at [385, 270] on icon at bounding box center [381, 270] width 17 height 17
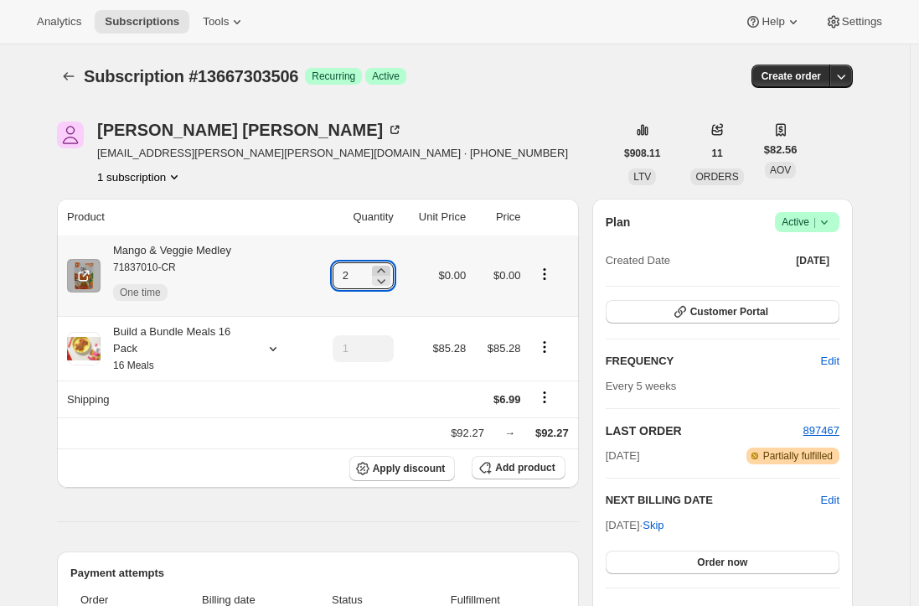
click at [385, 270] on icon at bounding box center [381, 270] width 17 height 17
type input "3"
click at [209, 251] on div "Mango & Veggie Medley 71837010-CR One time" at bounding box center [166, 275] width 131 height 67
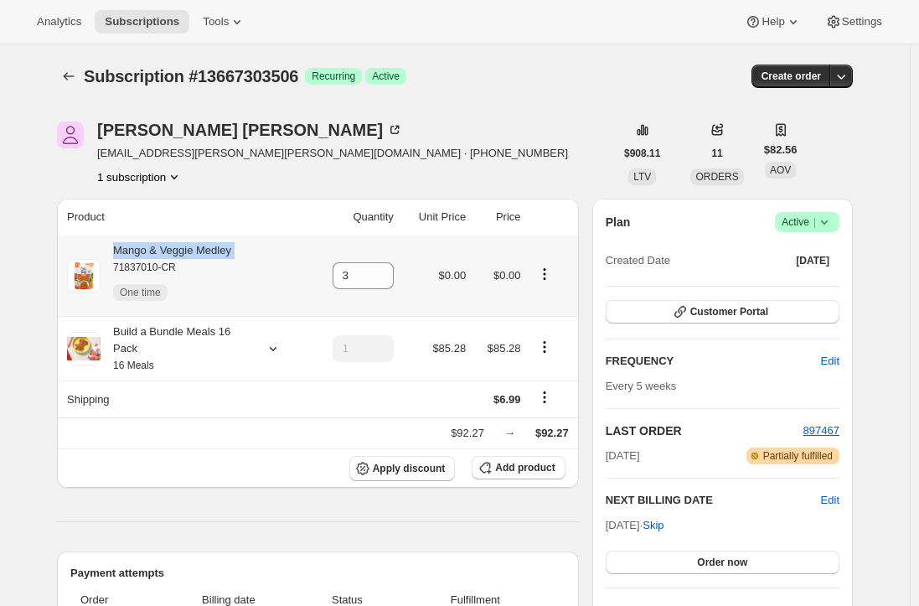
copy div "Mango & Veggie Medley"
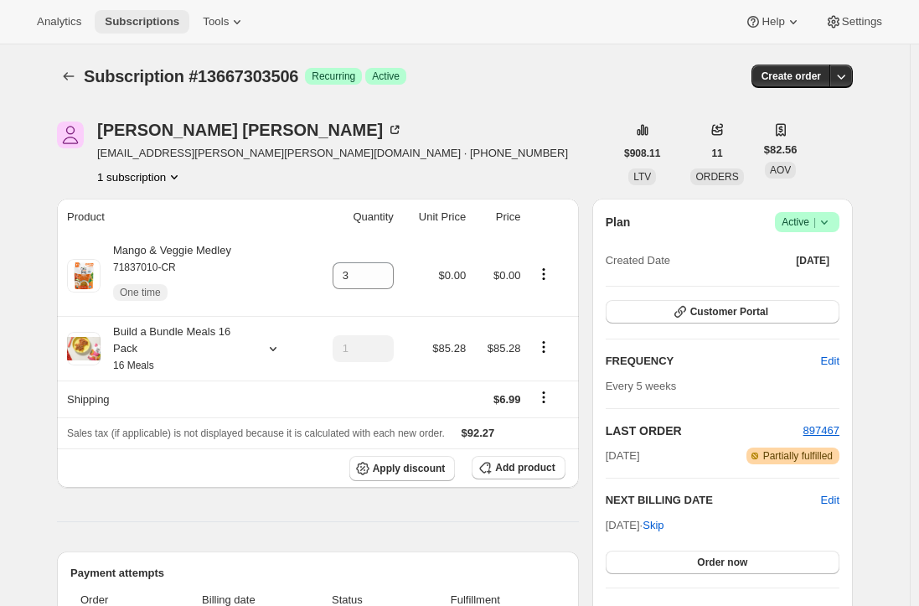
drag, startPoint x: 120, startPoint y: 26, endPoint x: 113, endPoint y: 10, distance: 17.3
click at [120, 26] on span "Subscriptions" at bounding box center [142, 21] width 75 height 13
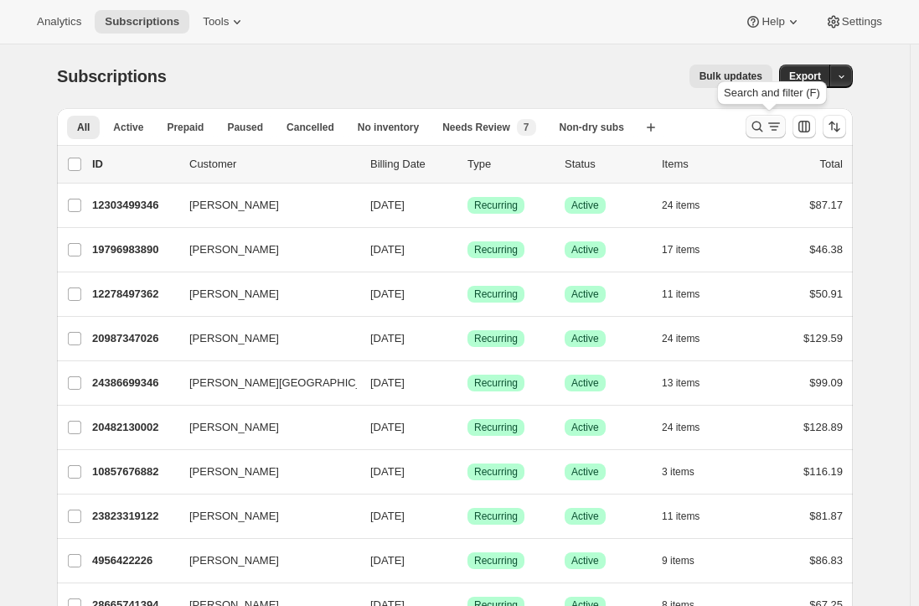
click at [766, 123] on icon "Search and filter results" at bounding box center [757, 126] width 17 height 17
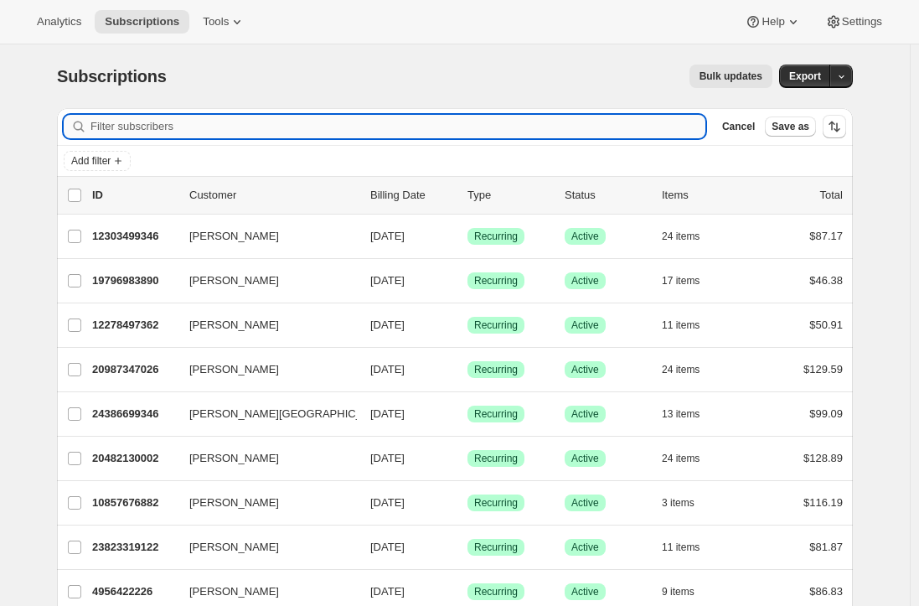
click at [368, 129] on input "Filter subscribers" at bounding box center [397, 126] width 615 height 23
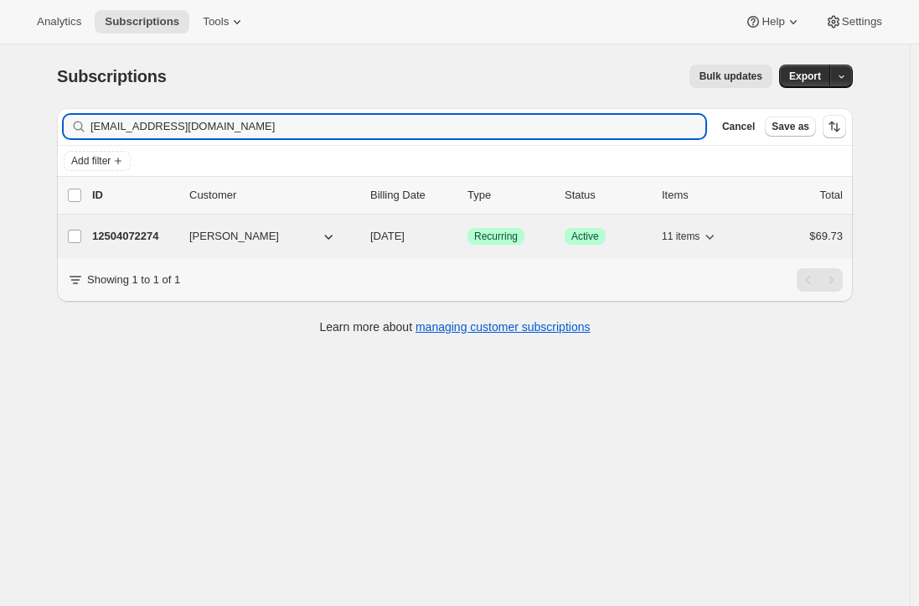
type input "lorena_santoni@me.com"
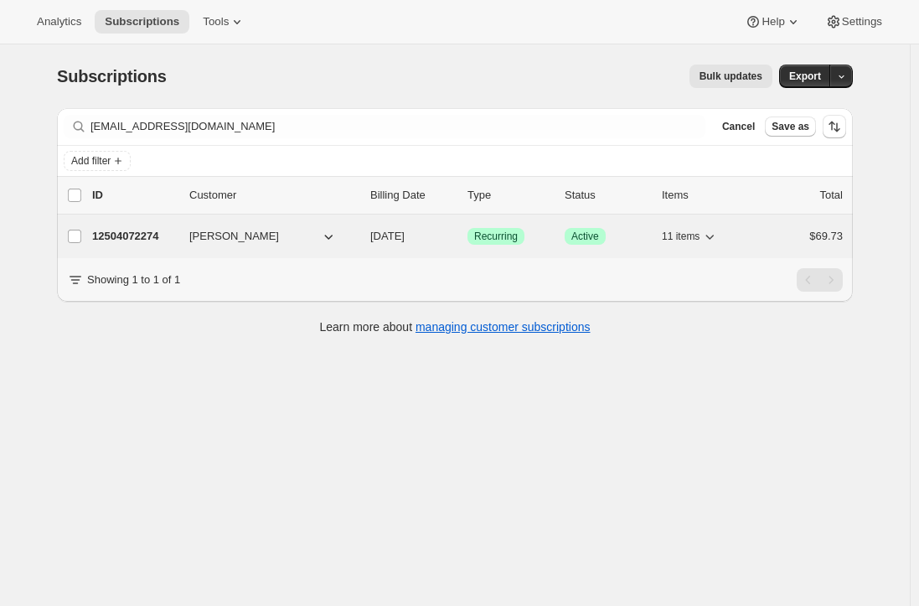
click at [142, 233] on p "12504072274" at bounding box center [134, 236] width 84 height 17
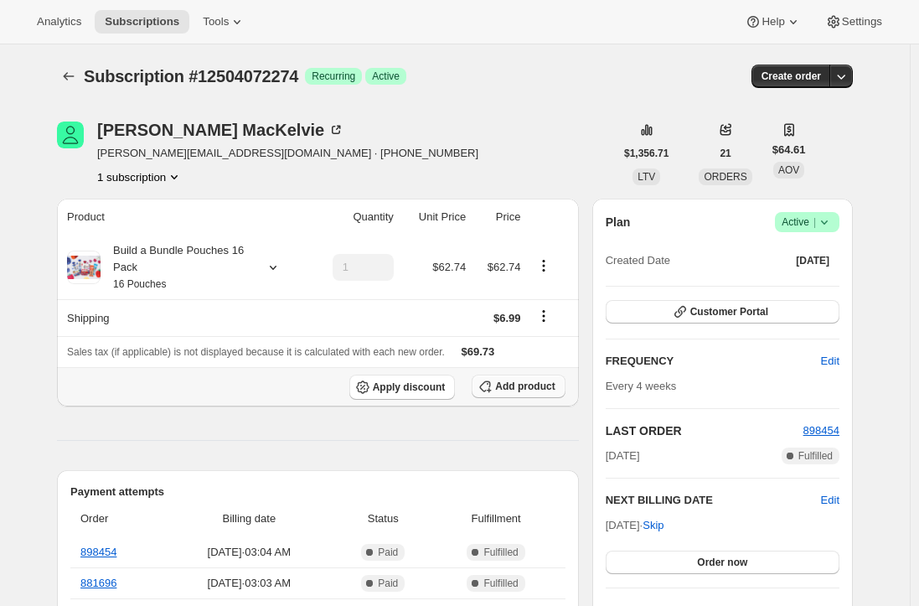
click at [545, 381] on span "Add product" at bounding box center [524, 386] width 59 height 13
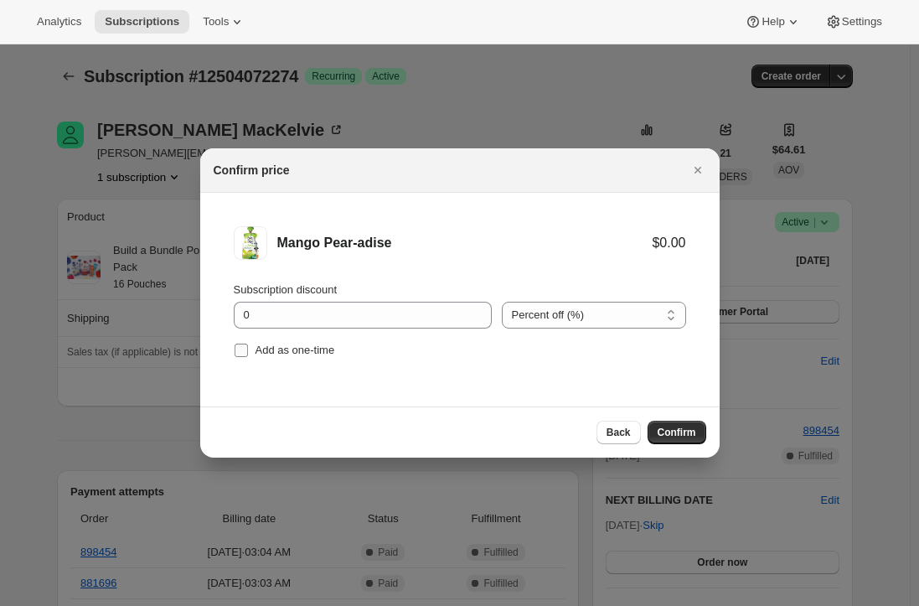
click at [239, 353] on input "Add as one-time" at bounding box center [241, 350] width 13 height 13
checkbox input "true"
click at [684, 431] on span "Confirm" at bounding box center [677, 432] width 39 height 13
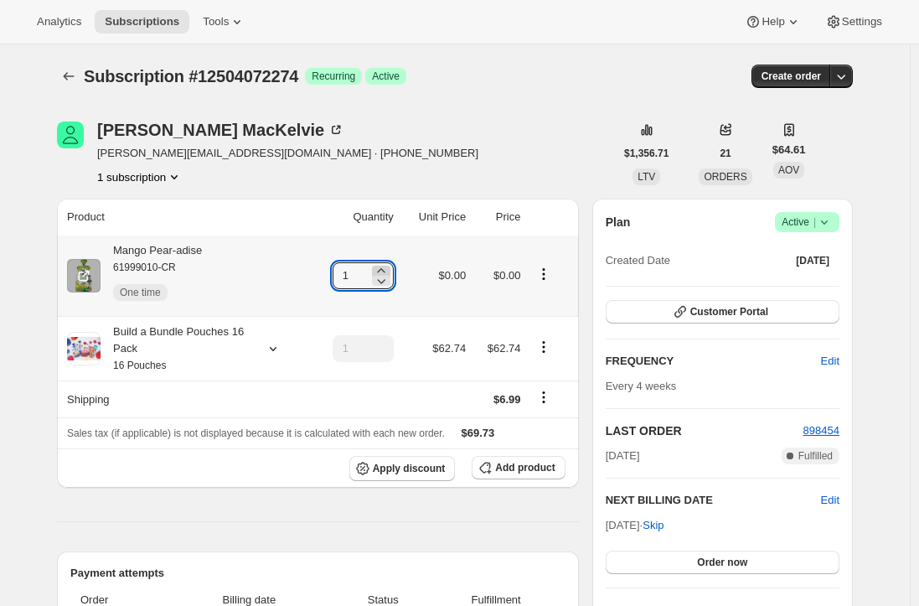
click at [385, 271] on icon at bounding box center [381, 270] width 8 height 4
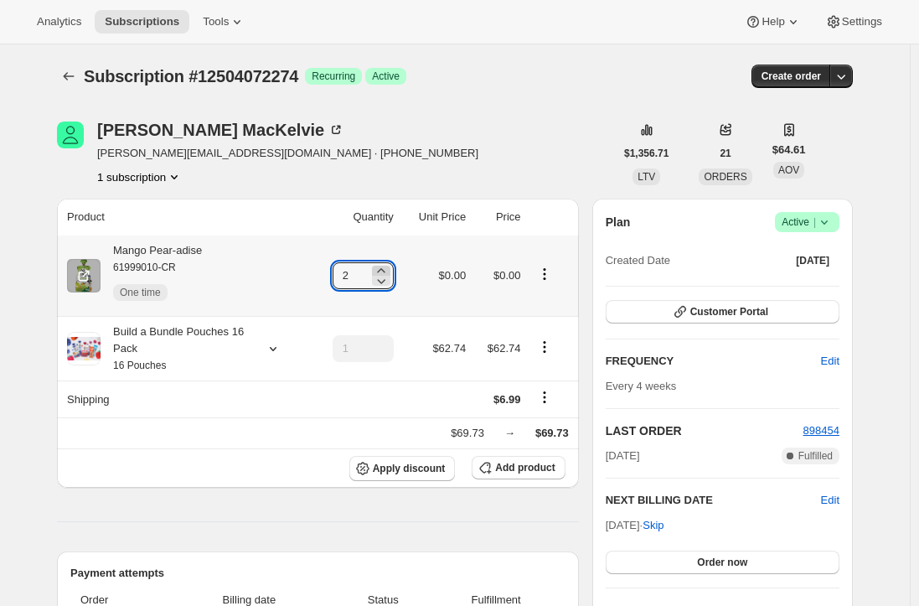
click at [385, 271] on icon at bounding box center [381, 270] width 8 height 4
type input "4"
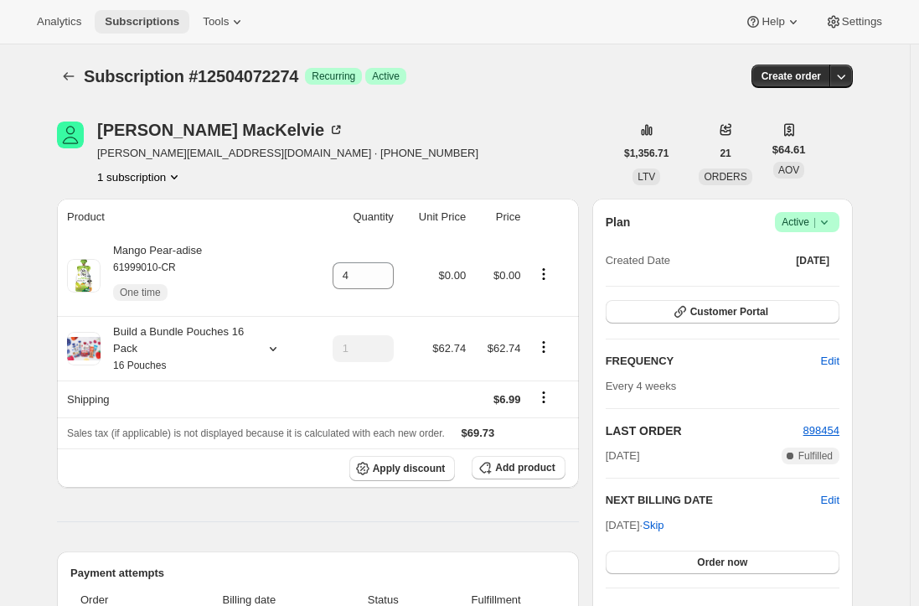
click at [120, 23] on span "Subscriptions" at bounding box center [142, 21] width 75 height 13
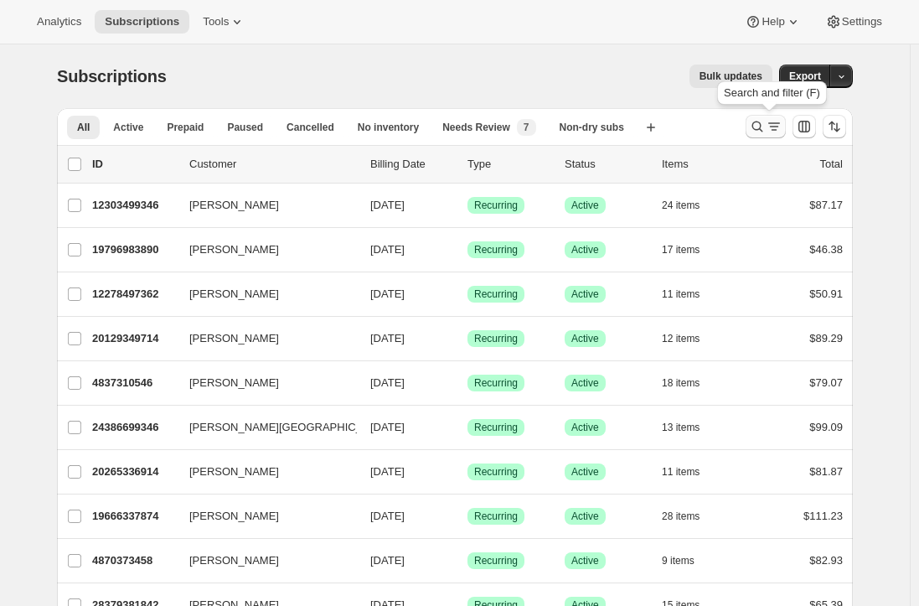
click at [761, 127] on icon "Search and filter results" at bounding box center [757, 126] width 17 height 17
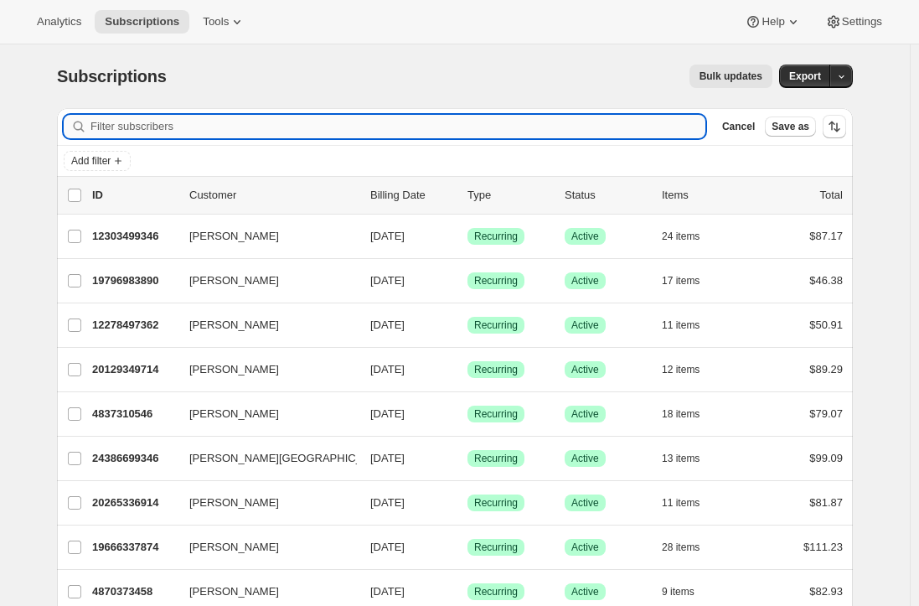
click at [306, 118] on input "Filter subscribers" at bounding box center [397, 126] width 615 height 23
click at [298, 127] on input "Filter subscribers" at bounding box center [397, 126] width 615 height 23
type input "digirolamolauren@gmail.com"
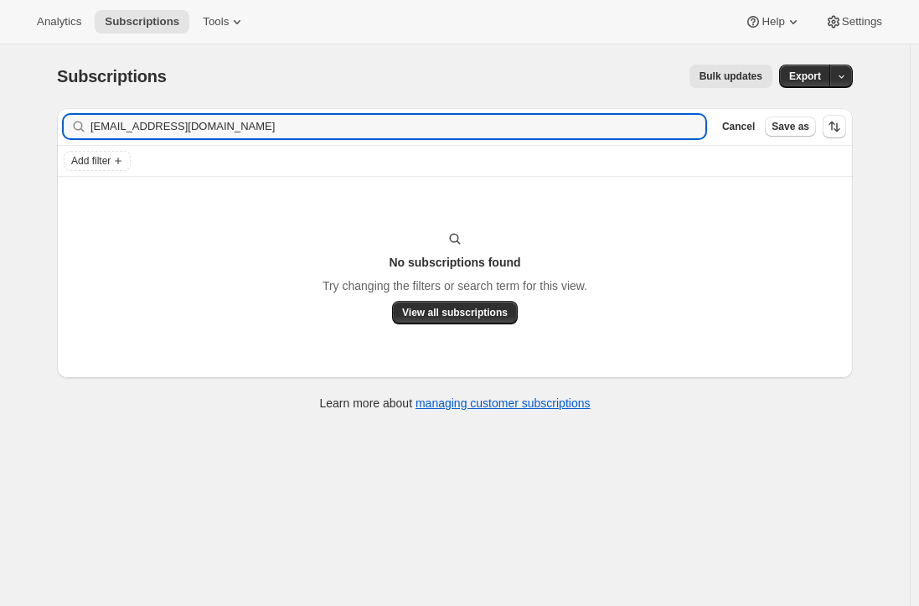
drag, startPoint x: 298, startPoint y: 127, endPoint x: 37, endPoint y: 127, distance: 261.4
click at [37, 127] on div "Subscriptions. This page is ready Subscriptions Bulk updates More actions Bulk …" at bounding box center [455, 347] width 910 height 606
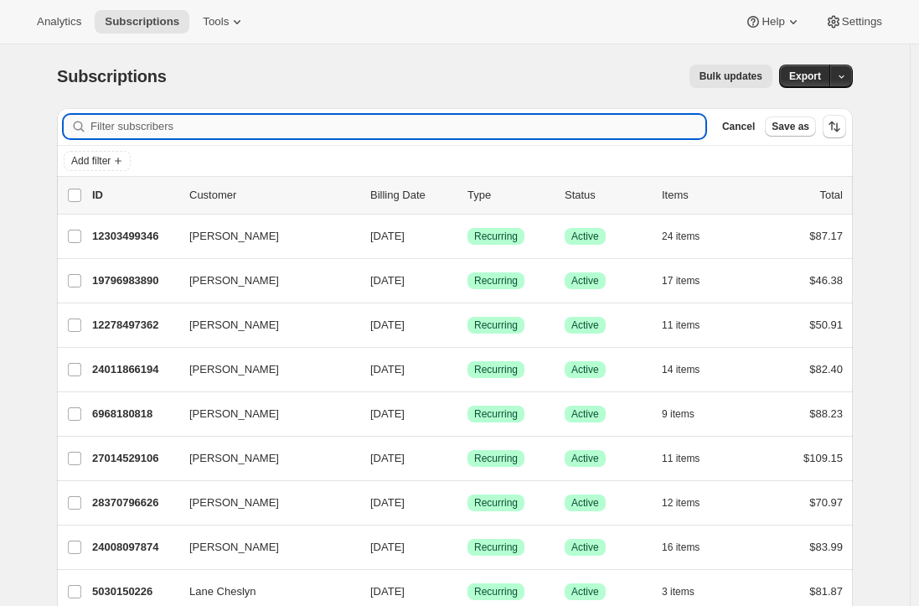
click at [168, 127] on input "Filter subscribers" at bounding box center [397, 126] width 615 height 23
paste input "hopemariska@gmail.com"
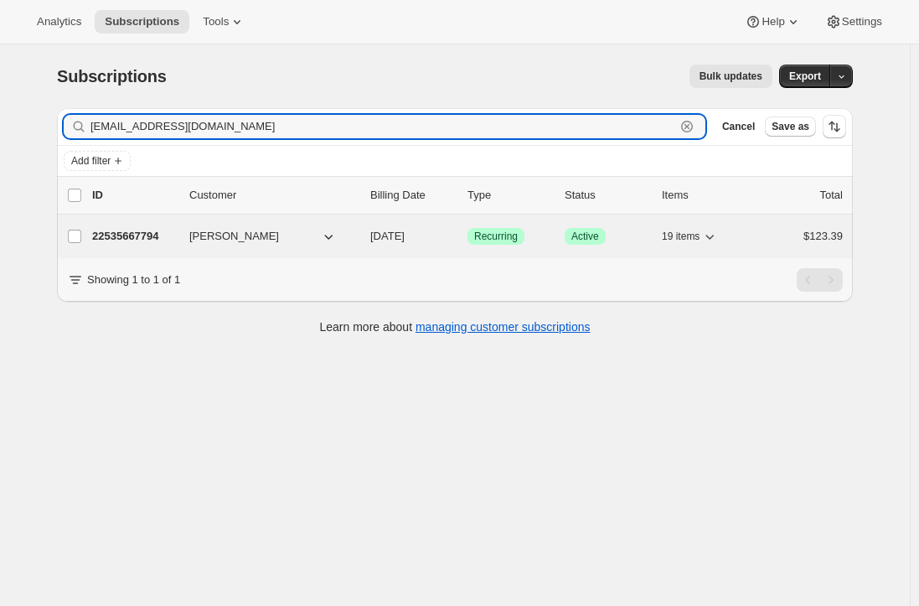
type input "hopemariska@gmail.com"
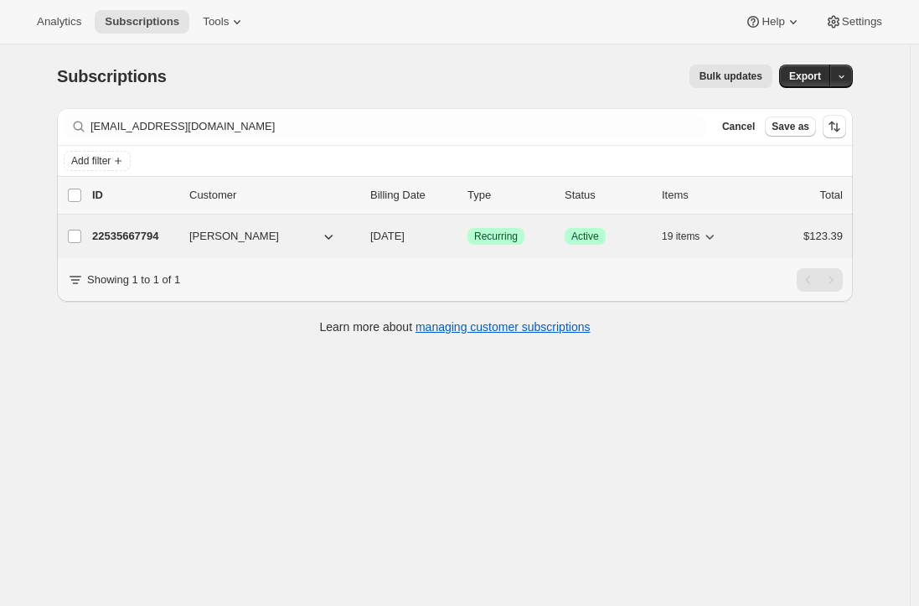
click at [145, 231] on p "22535667794" at bounding box center [134, 236] width 84 height 17
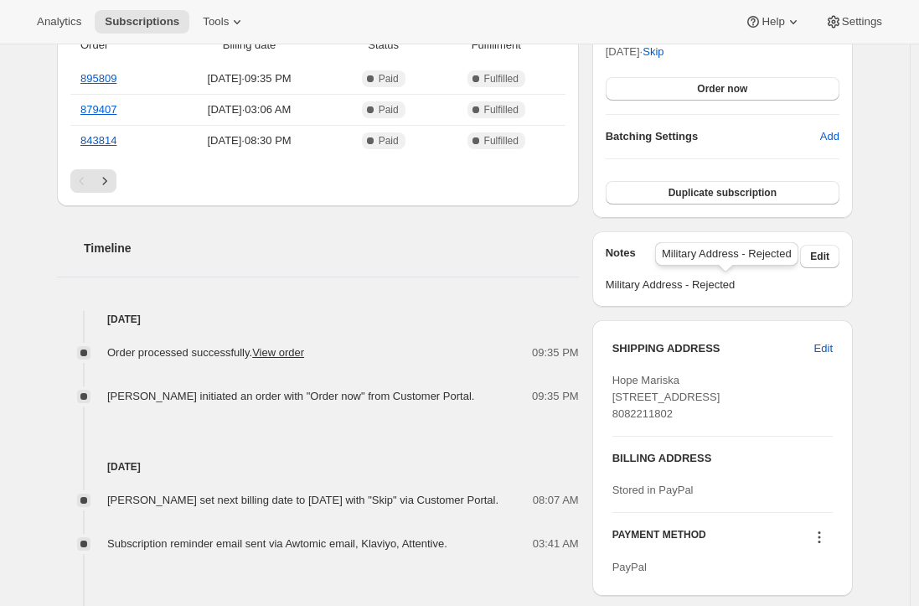
scroll to position [503, 0]
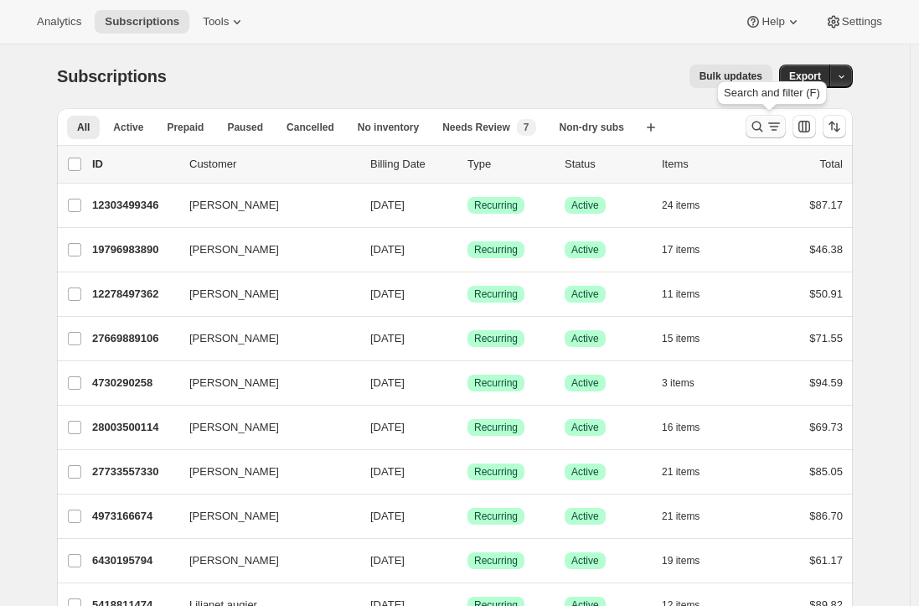
click at [774, 119] on icon "Search and filter results" at bounding box center [774, 126] width 17 height 17
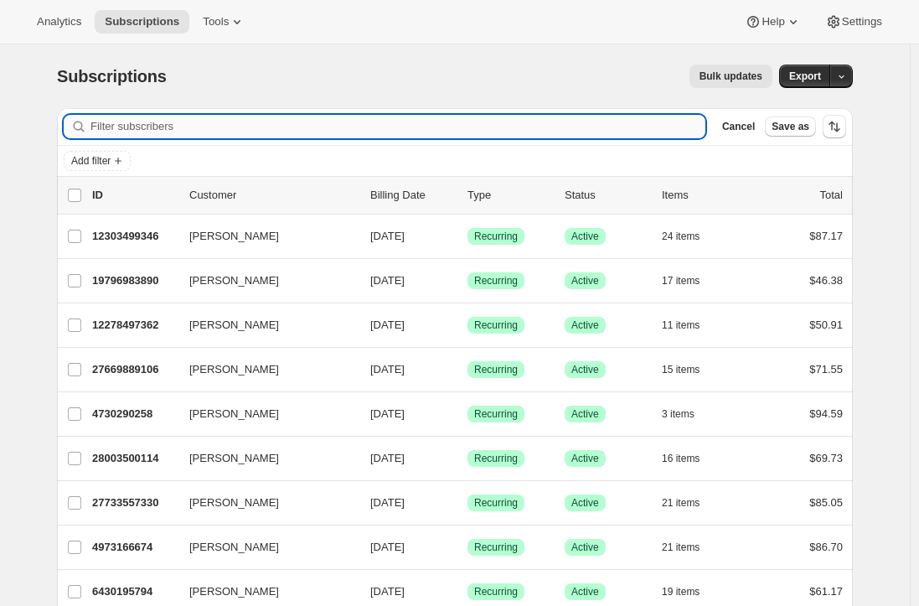
click at [298, 121] on input "Filter subscribers" at bounding box center [397, 126] width 615 height 23
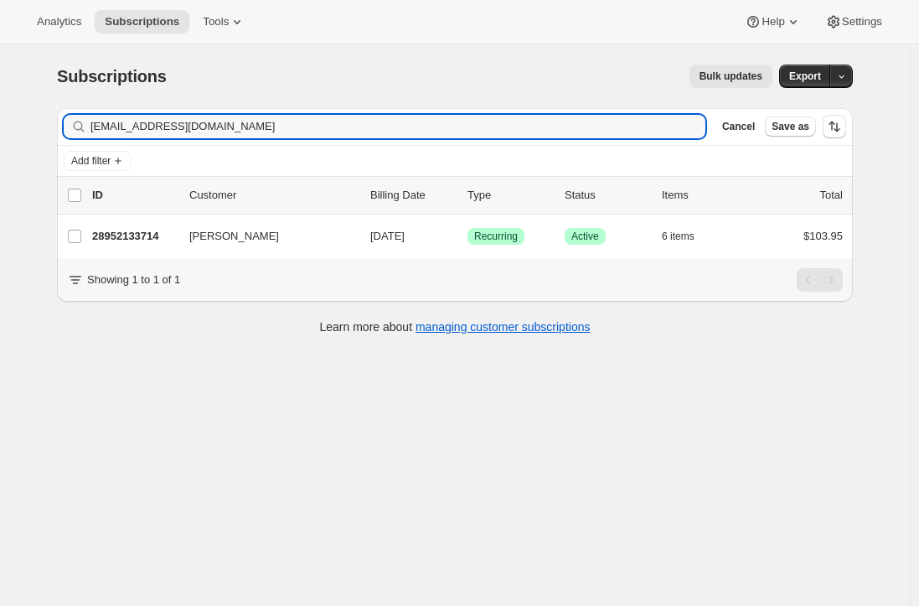
type input "[EMAIL_ADDRESS][DOMAIN_NAME]"
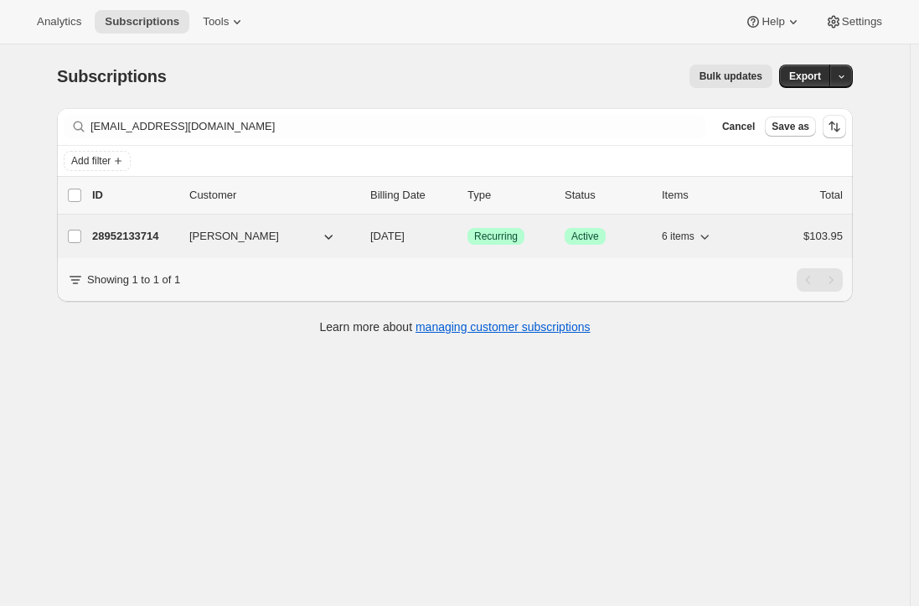
click at [133, 239] on p "28952133714" at bounding box center [134, 236] width 84 height 17
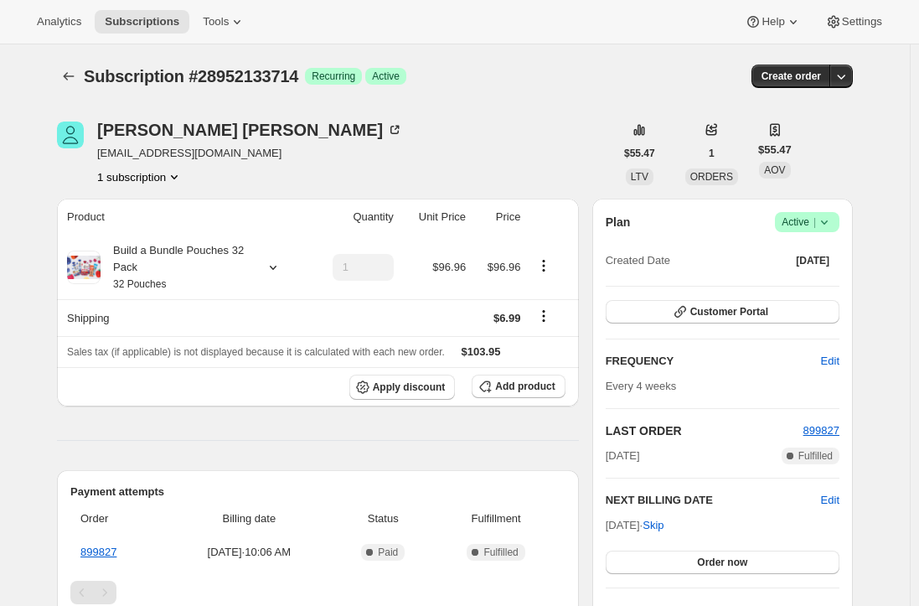
click at [830, 225] on icon at bounding box center [824, 222] width 17 height 17
click at [811, 292] on span "Cancel subscription" at bounding box center [812, 284] width 95 height 17
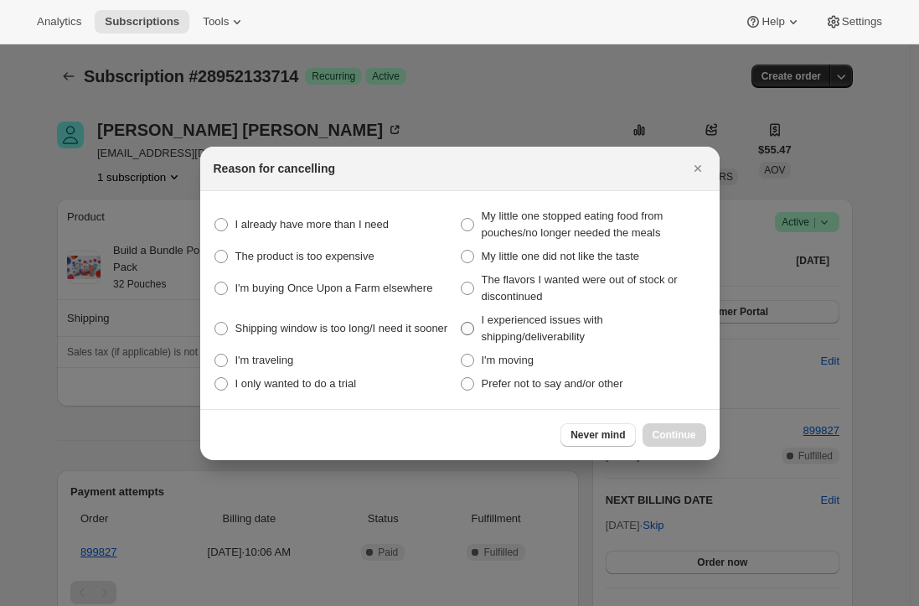
click at [468, 326] on span ":r32s:" at bounding box center [467, 328] width 13 height 13
click at [462, 323] on shipping\/deliverability "I experienced issues with shipping/deliverability" at bounding box center [461, 322] width 1 height 1
radio shipping\/deliverability "true"
click at [670, 430] on span "Continue" at bounding box center [675, 434] width 44 height 13
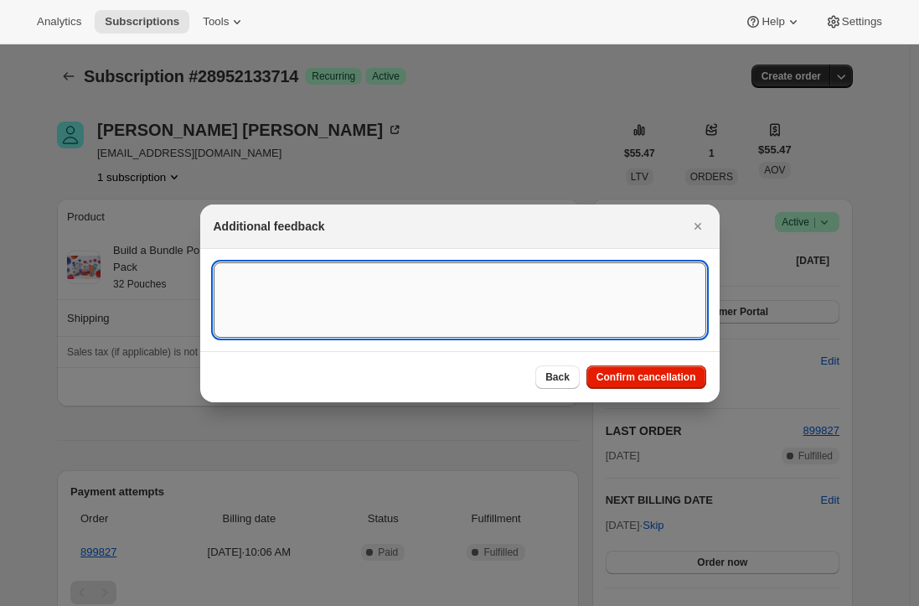
click at [314, 287] on textarea ":r32s:" at bounding box center [460, 299] width 493 height 75
type textarea "missing 5 pouches from order."
click at [662, 380] on span "Confirm cancellation" at bounding box center [647, 376] width 100 height 13
